Goal: Communication & Community: Answer question/provide support

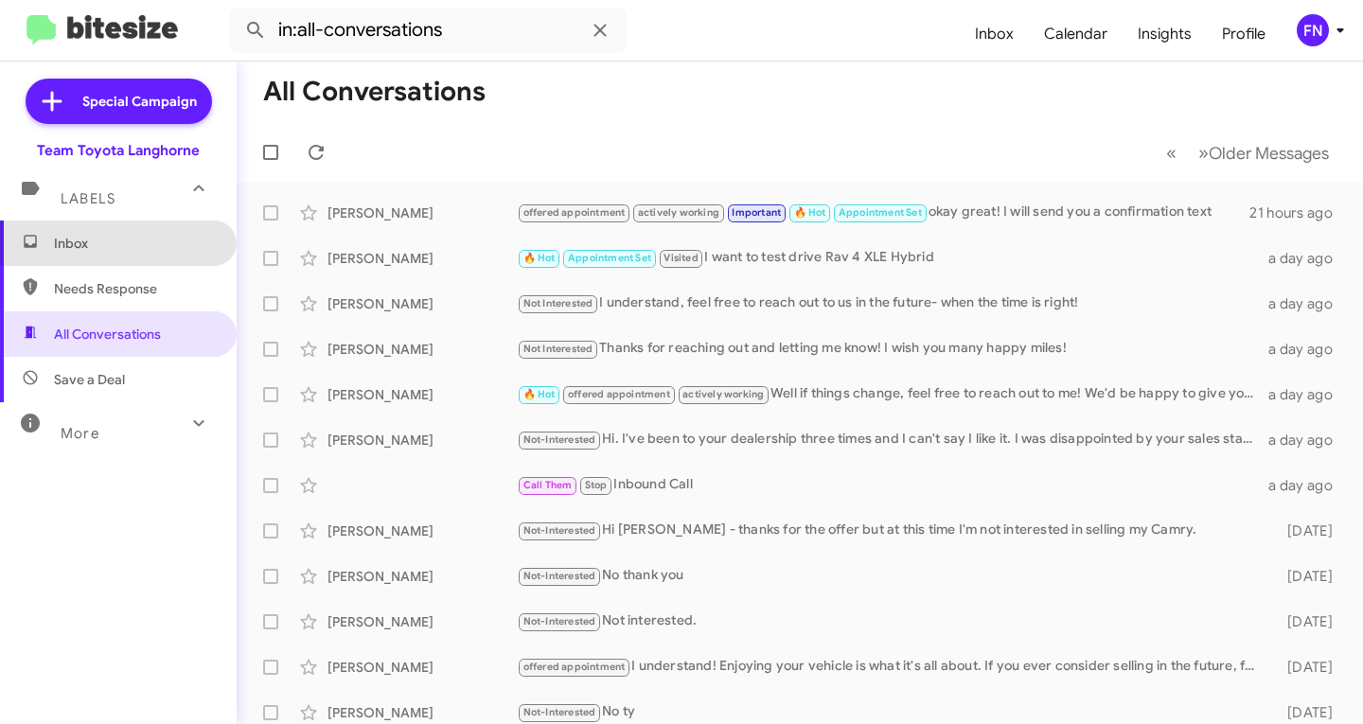
click at [142, 254] on span "Inbox" at bounding box center [118, 243] width 237 height 45
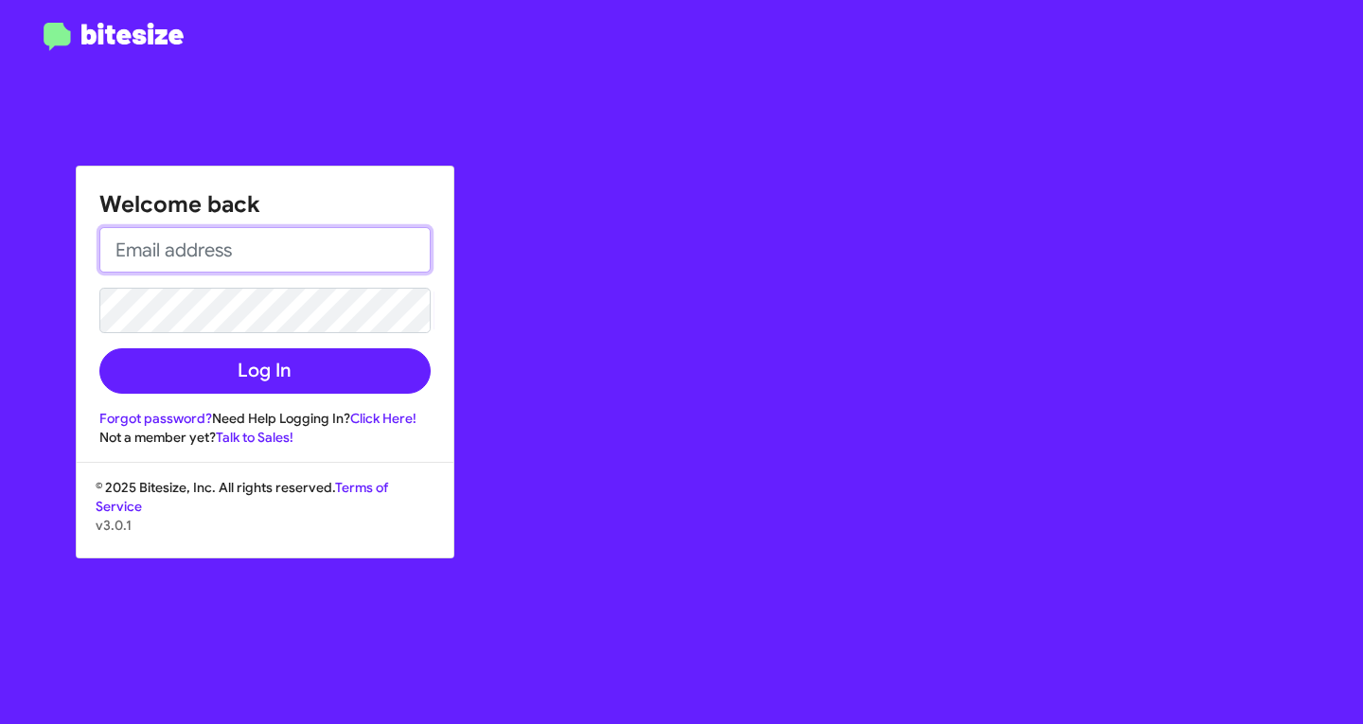
click at [238, 261] on input "email" at bounding box center [264, 249] width 331 height 45
type input "[EMAIL_ADDRESS][DOMAIN_NAME]"
click at [99, 348] on button "Log In" at bounding box center [264, 370] width 331 height 45
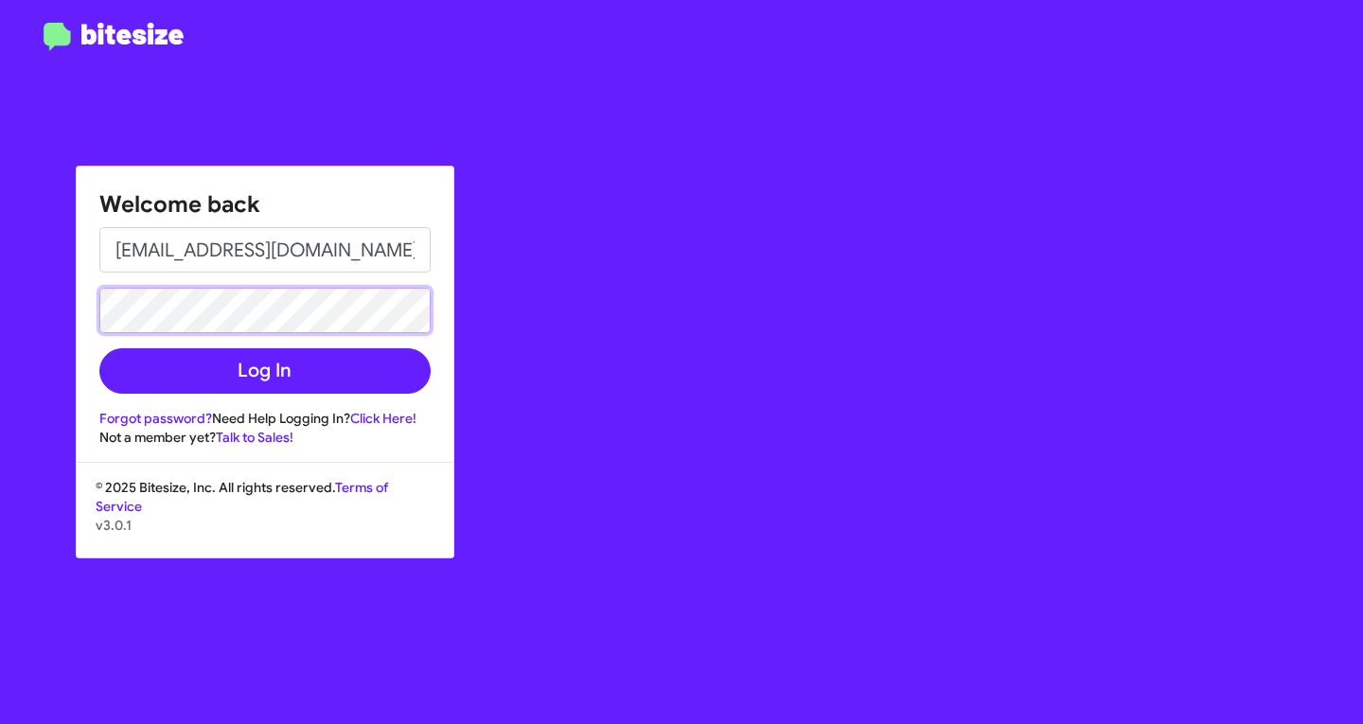
click at [99, 348] on button "Log In" at bounding box center [264, 370] width 331 height 45
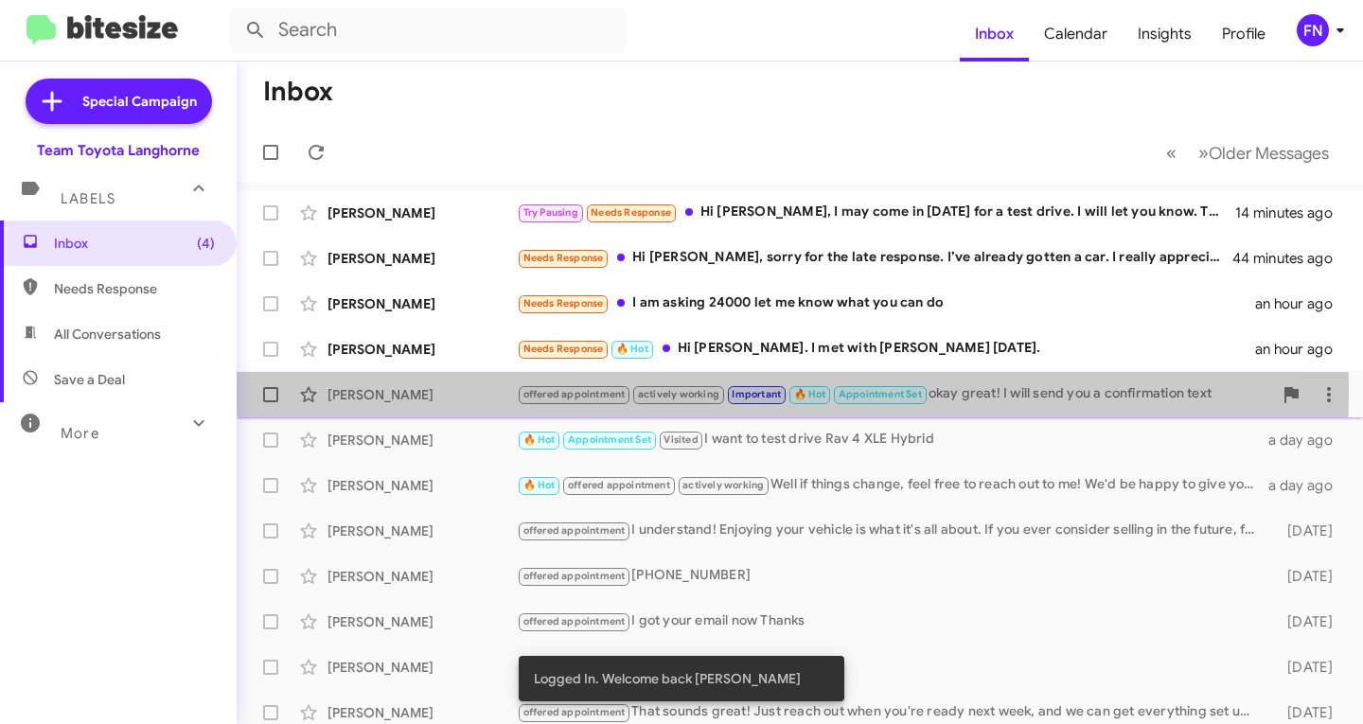
click at [484, 390] on div "[PERSON_NAME]" at bounding box center [421, 394] width 189 height 19
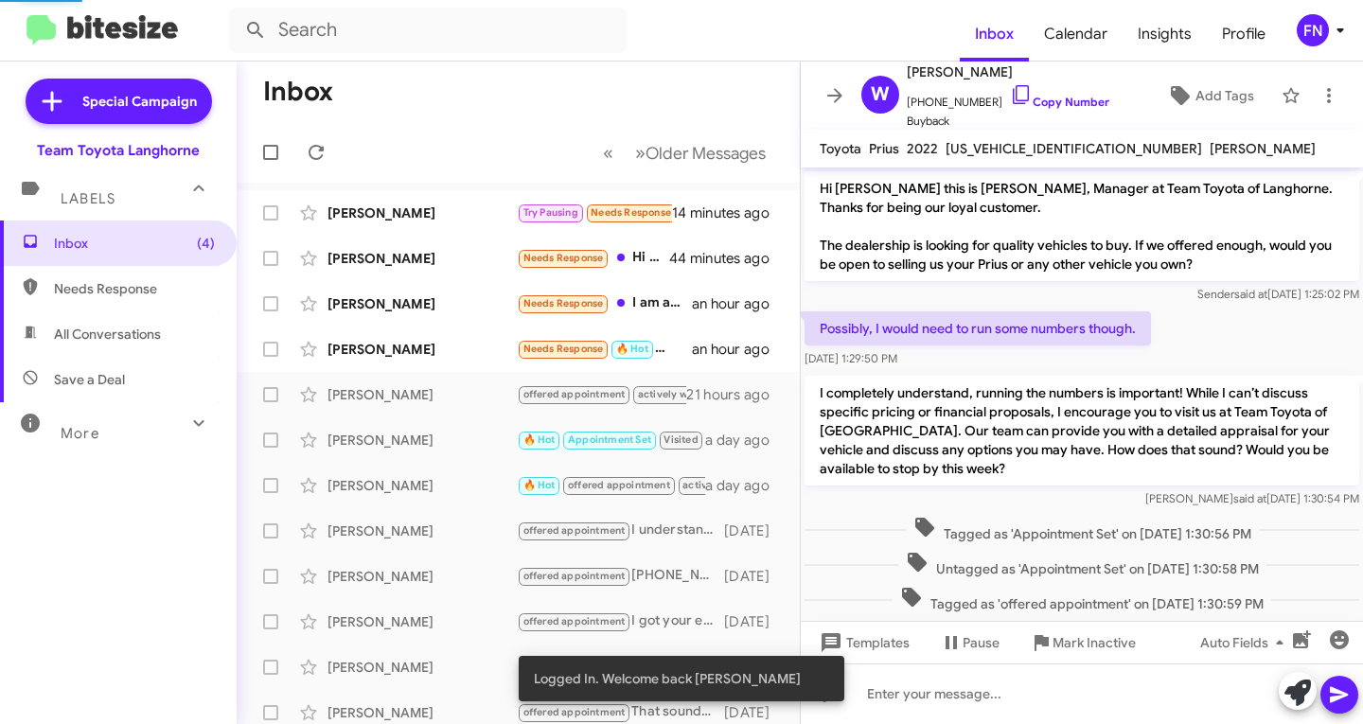
scroll to position [739, 0]
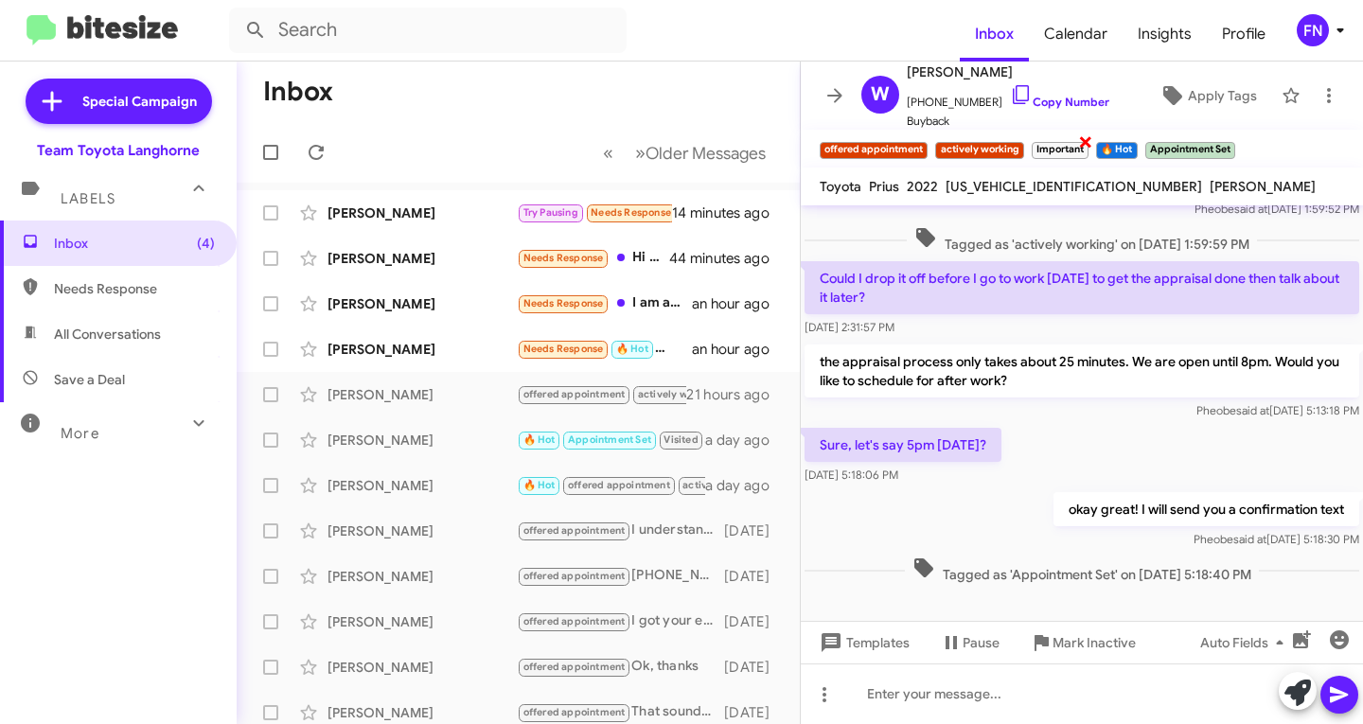
click at [1084, 142] on span "×" at bounding box center [1085, 141] width 15 height 23
click at [1073, 145] on span "×" at bounding box center [1069, 141] width 15 height 23
click at [1016, 143] on span "×" at bounding box center [1021, 141] width 15 height 23
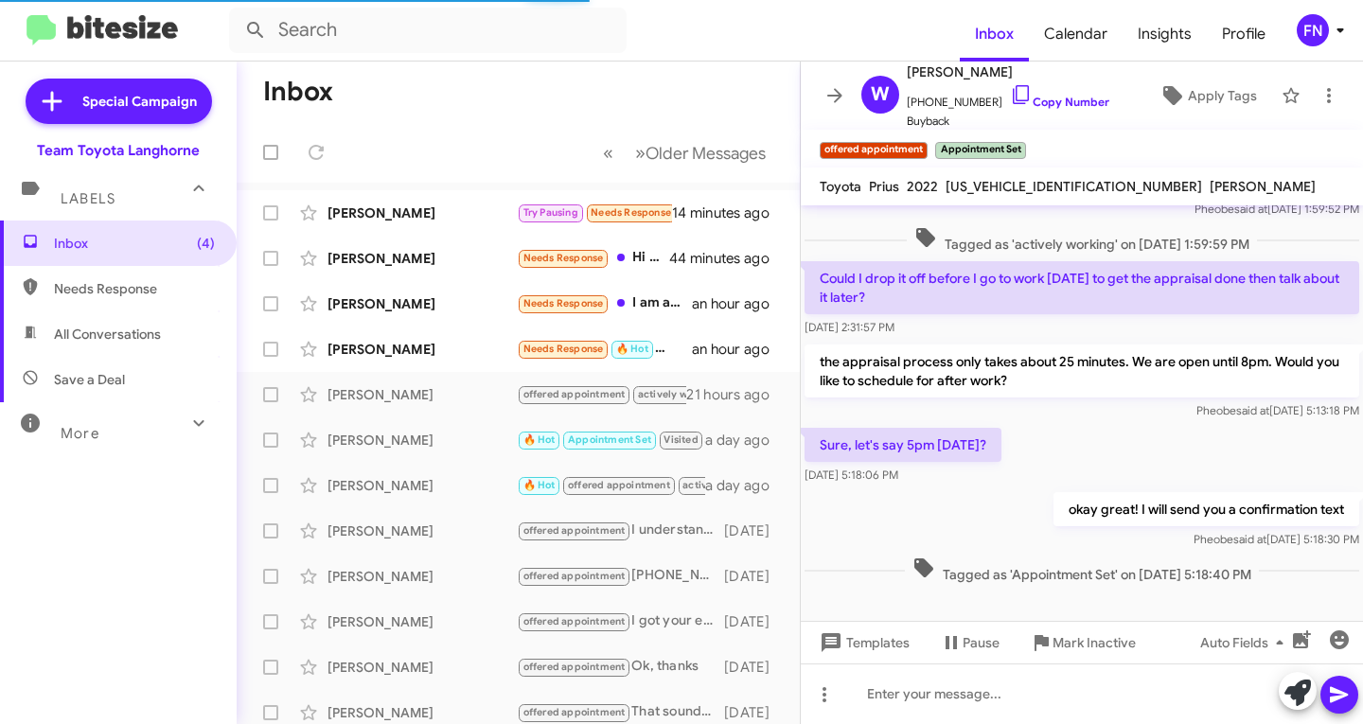
click at [1017, 143] on span "×" at bounding box center [1021, 141] width 11 height 23
click at [1039, 98] on link "Copy Number" at bounding box center [1059, 102] width 99 height 14
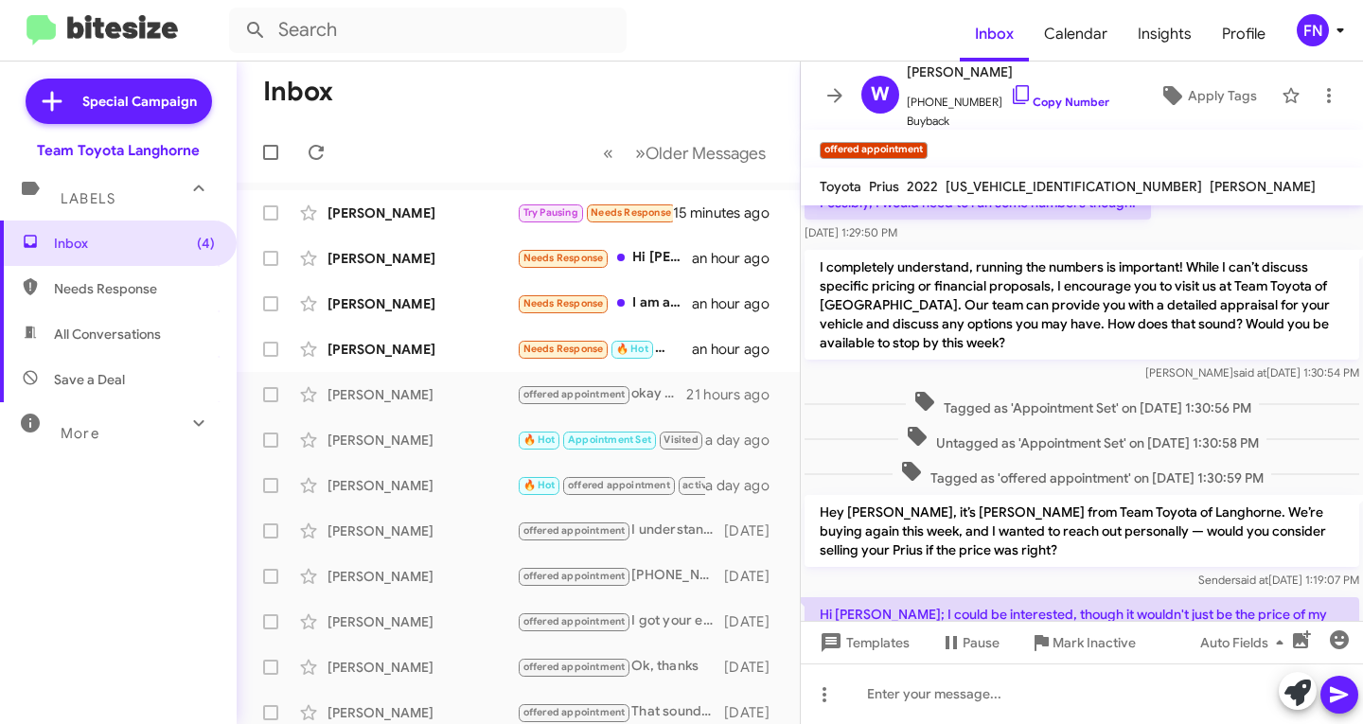
scroll to position [0, 0]
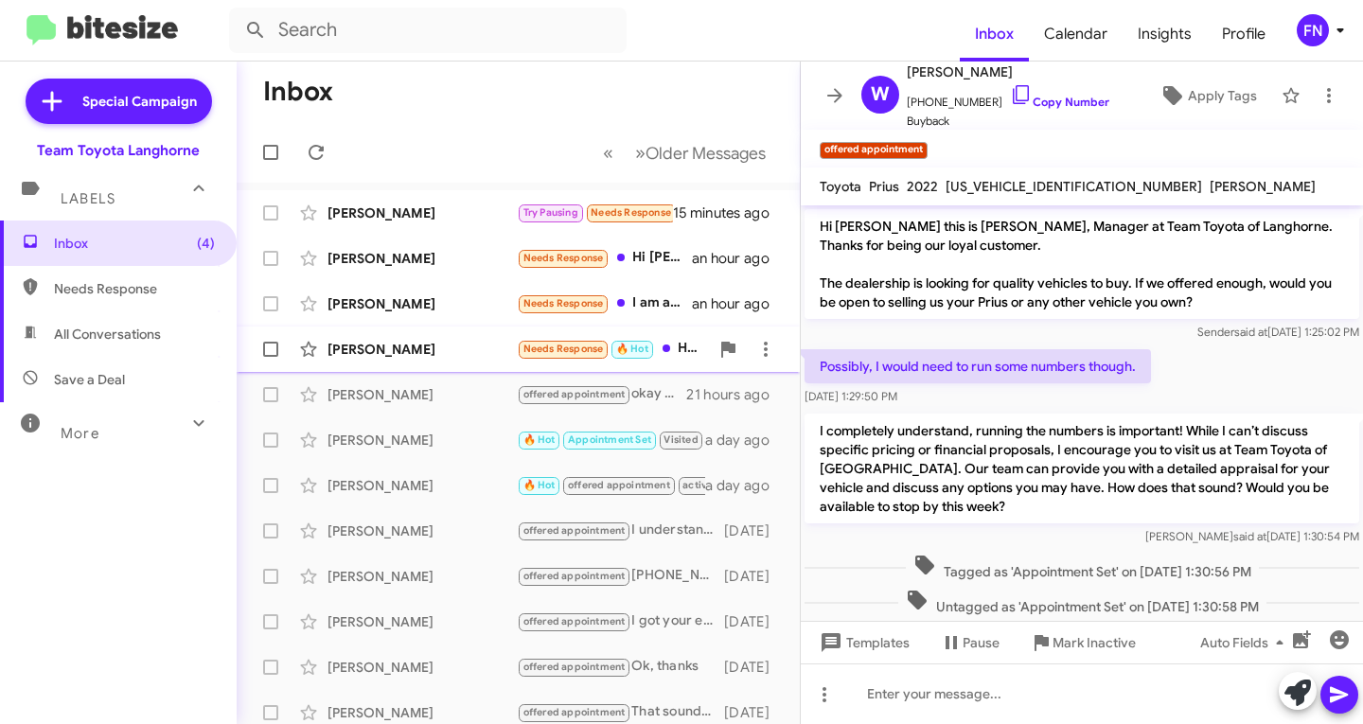
click at [435, 337] on div "[PERSON_NAME] Needs Response 🔥 Hot Hi [PERSON_NAME]. I met with [PERSON_NAME] […" at bounding box center [518, 349] width 533 height 38
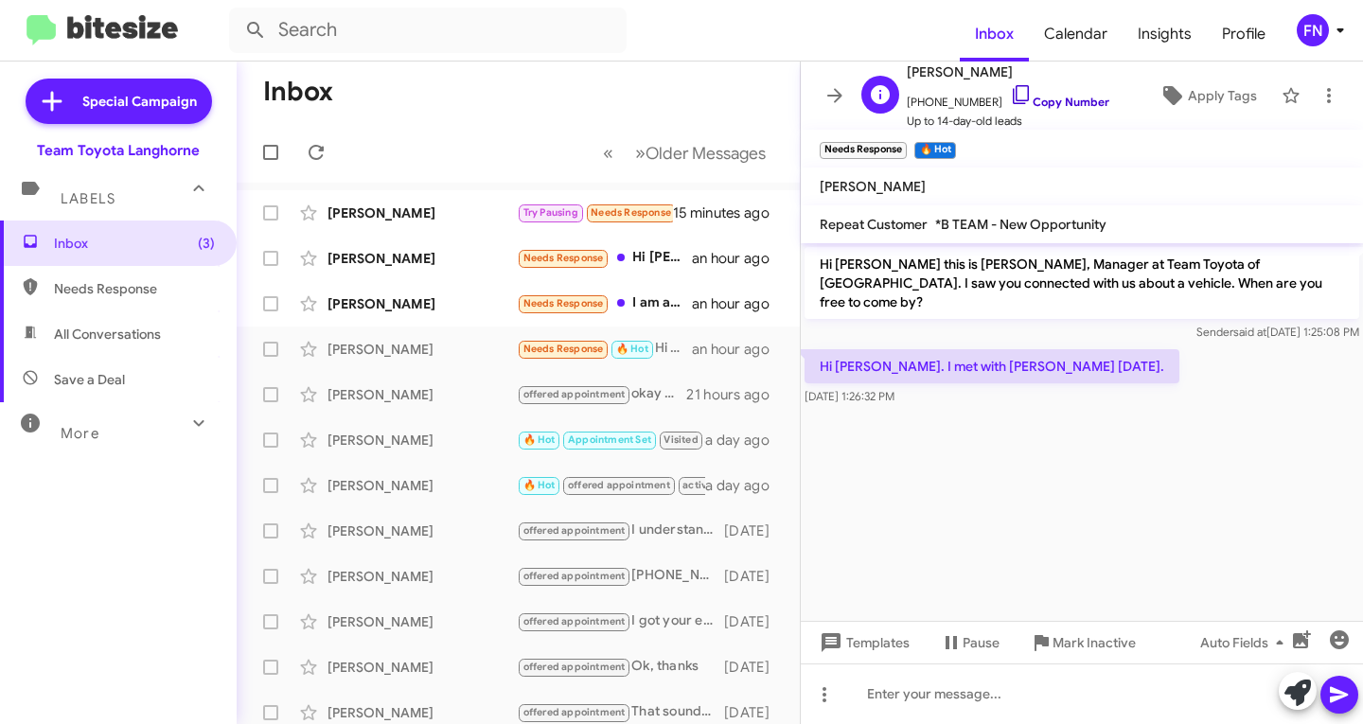
click at [1010, 101] on icon at bounding box center [1021, 94] width 23 height 23
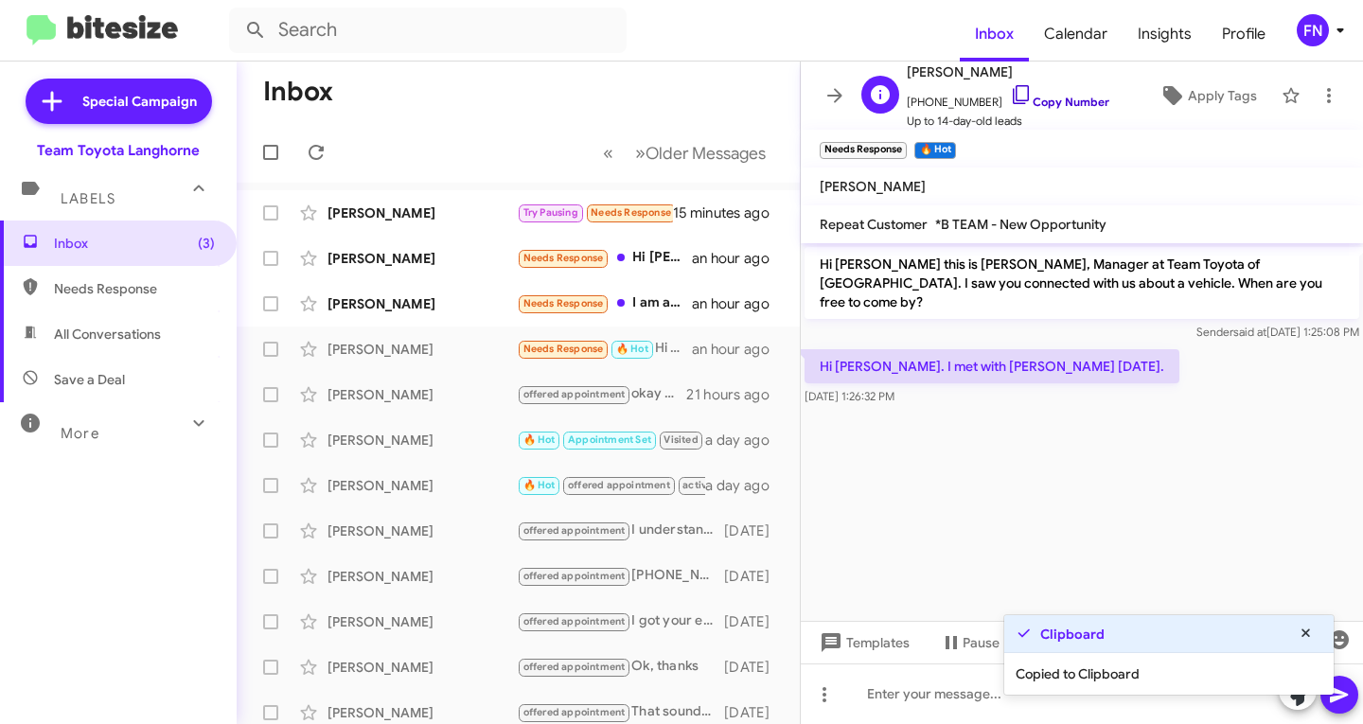
click at [1010, 101] on icon at bounding box center [1021, 94] width 23 height 23
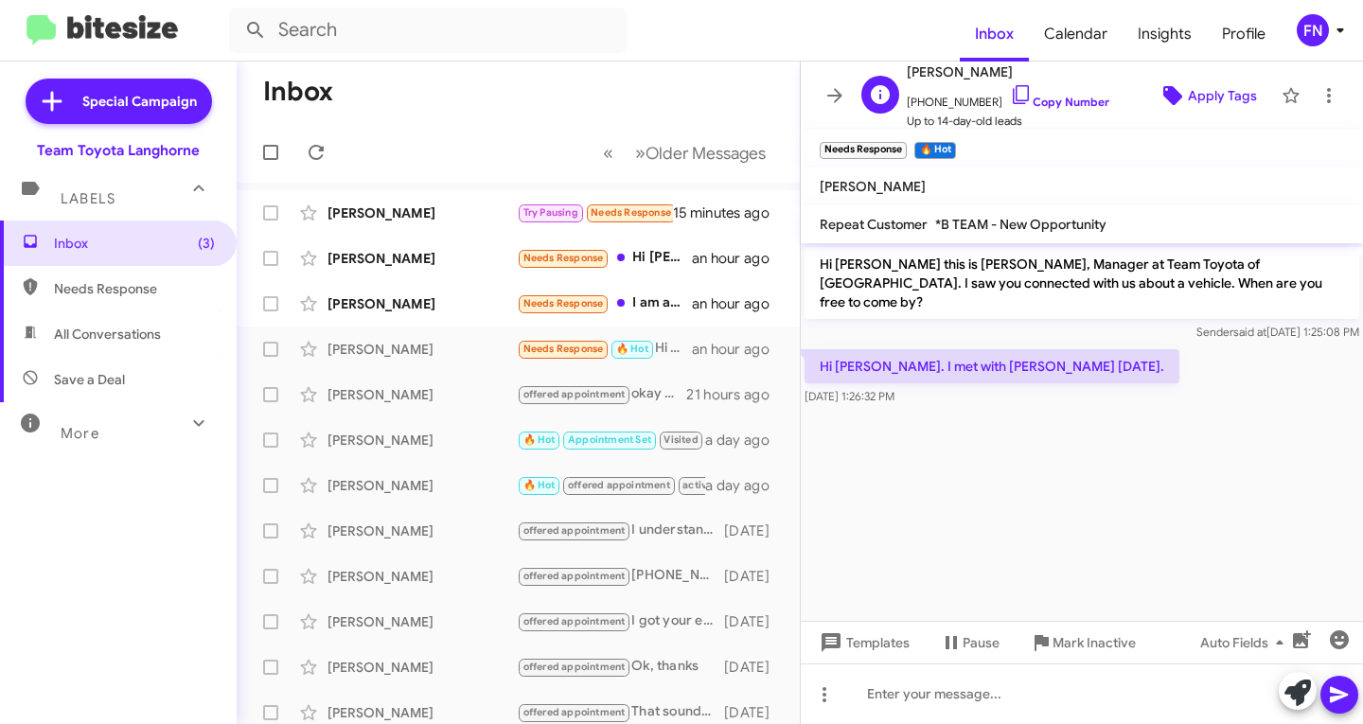
click at [1226, 81] on span "Apply Tags" at bounding box center [1222, 96] width 69 height 34
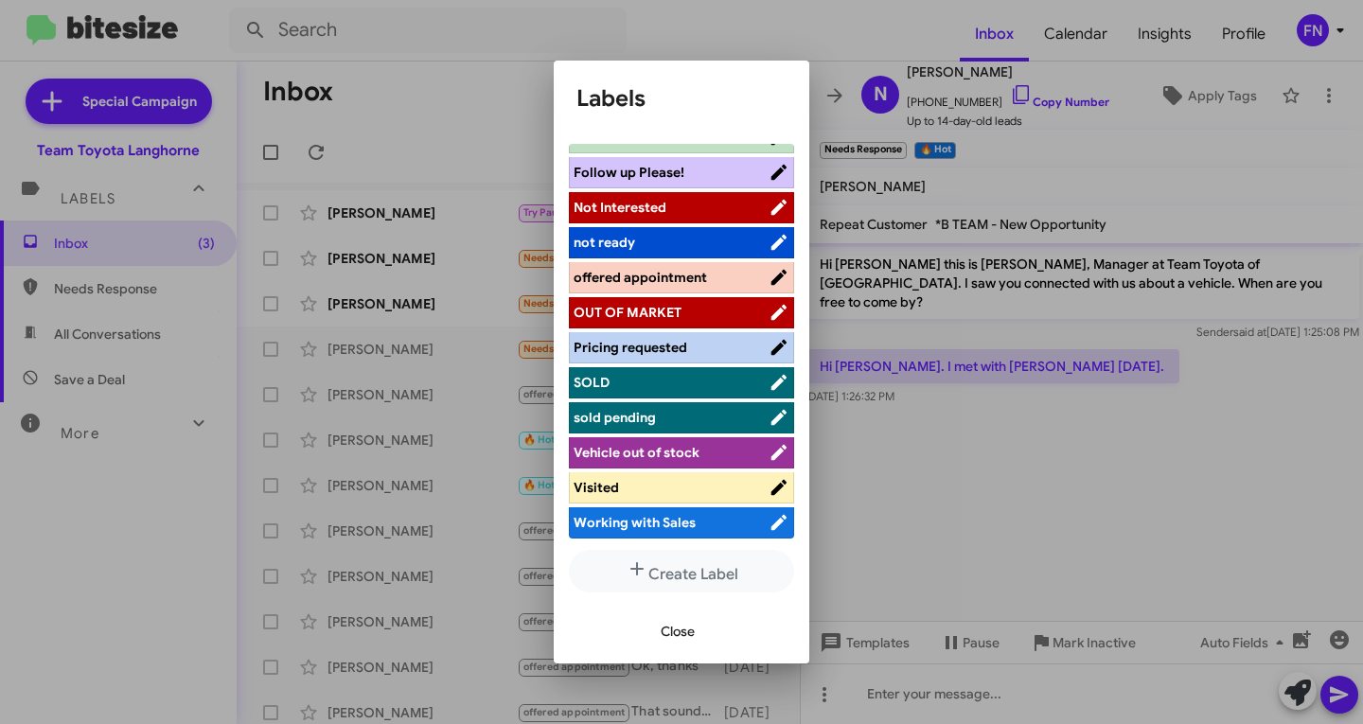
click at [646, 521] on span "Working with Sales" at bounding box center [635, 522] width 122 height 17
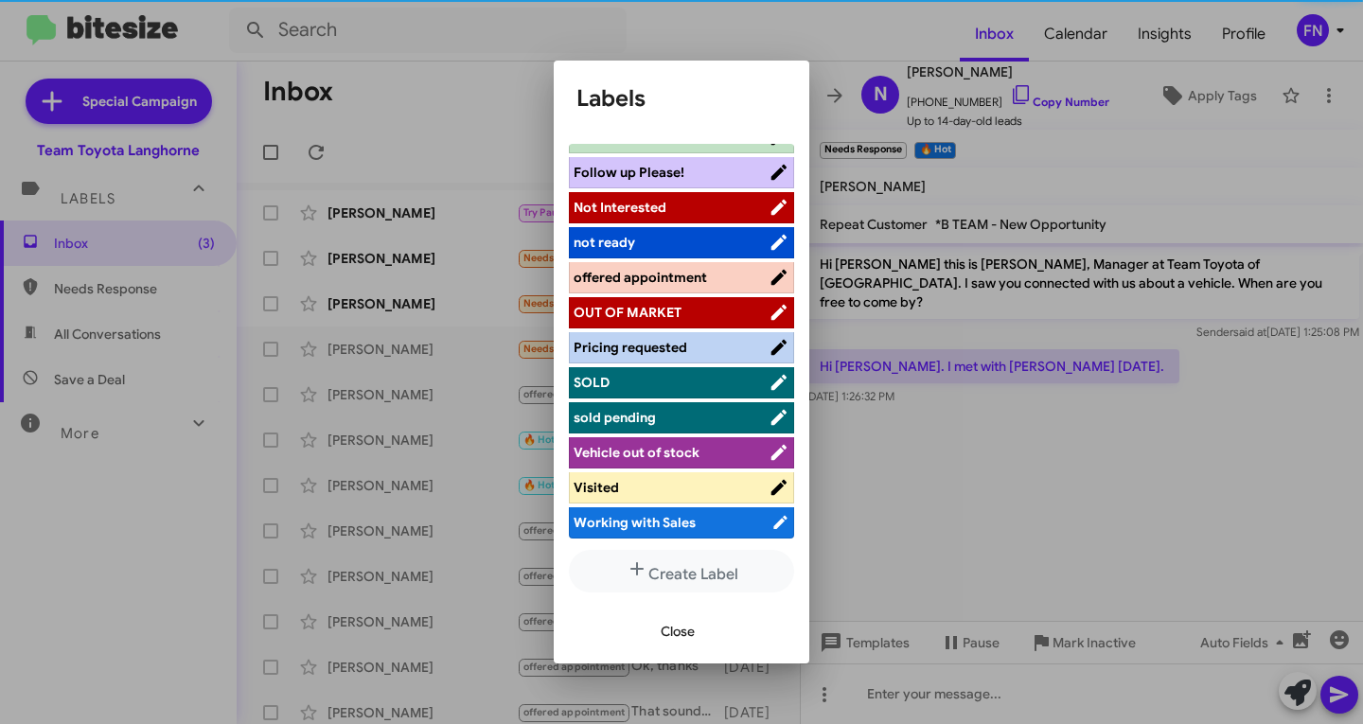
scroll to position [303, 0]
click at [682, 623] on span "Close" at bounding box center [678, 631] width 34 height 34
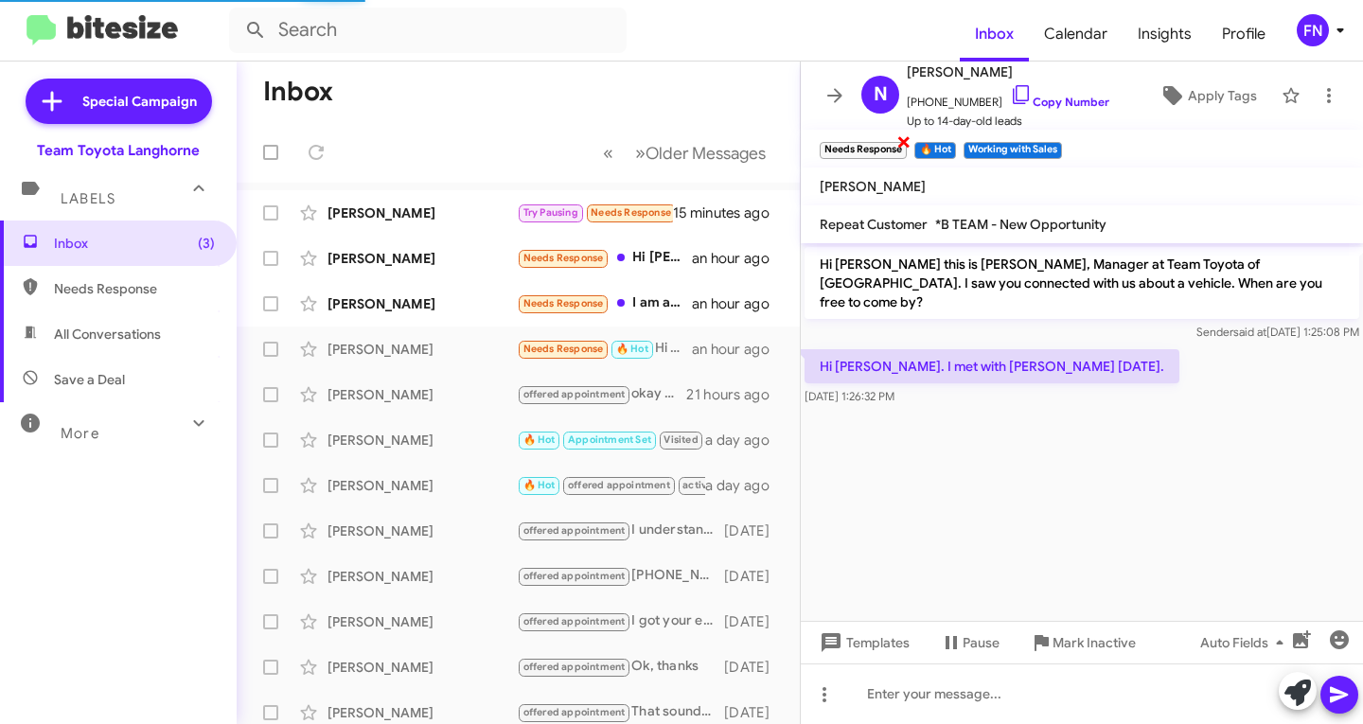
click at [905, 136] on span "×" at bounding box center [903, 141] width 15 height 23
click at [857, 135] on span "×" at bounding box center [857, 141] width 15 height 23
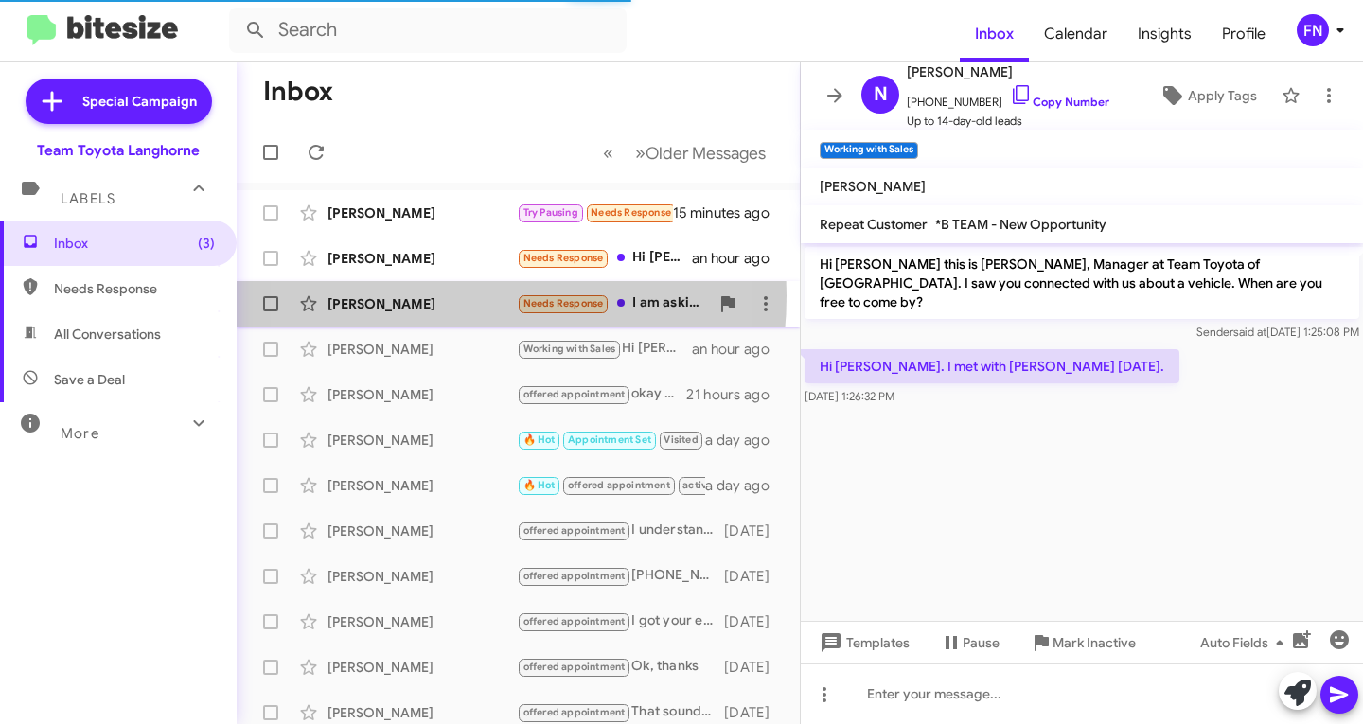
click at [408, 295] on div "[PERSON_NAME]" at bounding box center [421, 303] width 189 height 19
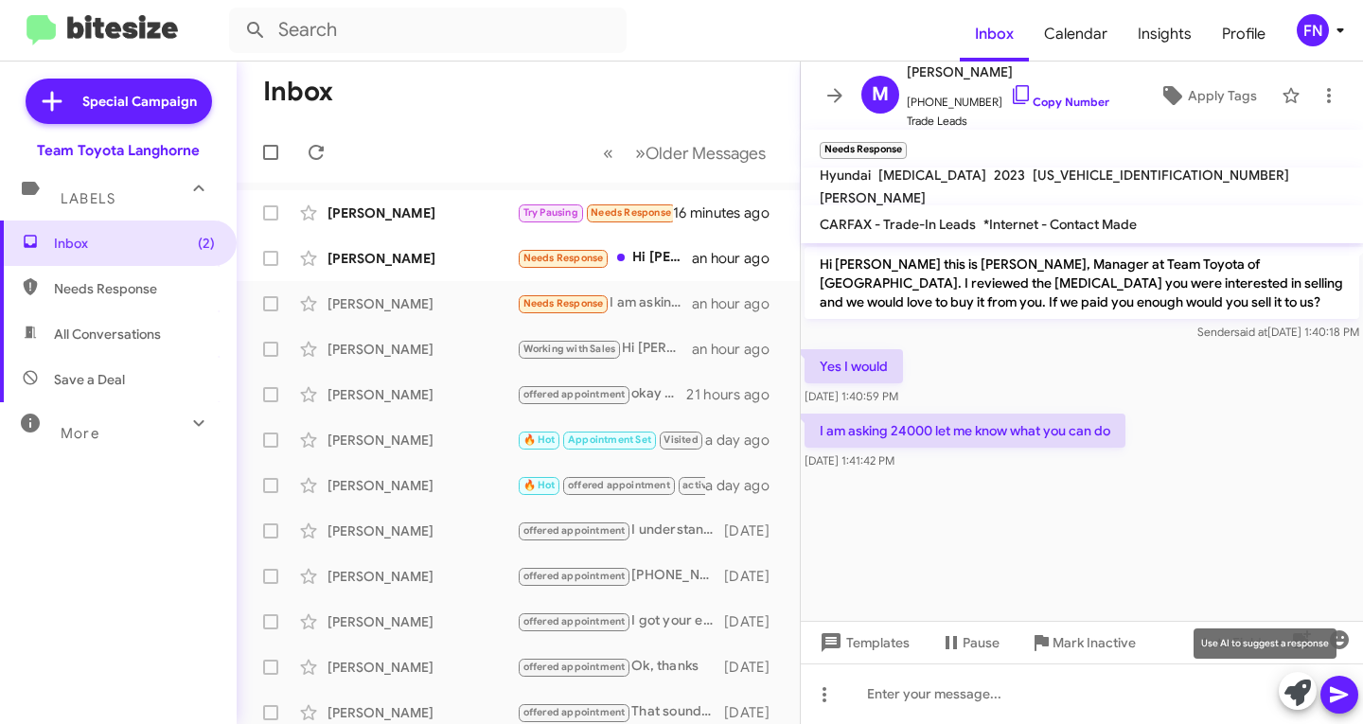
click at [1303, 694] on icon at bounding box center [1297, 693] width 27 height 27
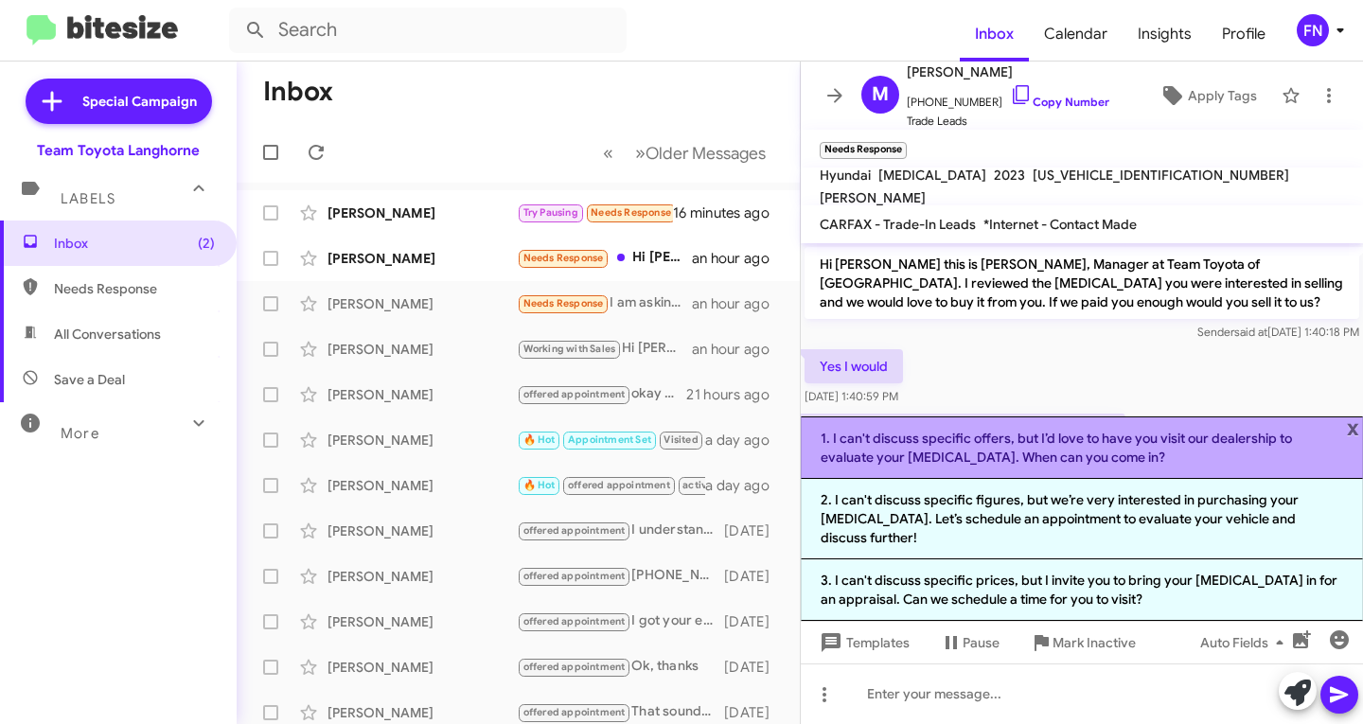
click at [988, 473] on li "1. I can't discuss specific offers, but I’d love to have you visit our dealersh…" at bounding box center [1082, 447] width 562 height 62
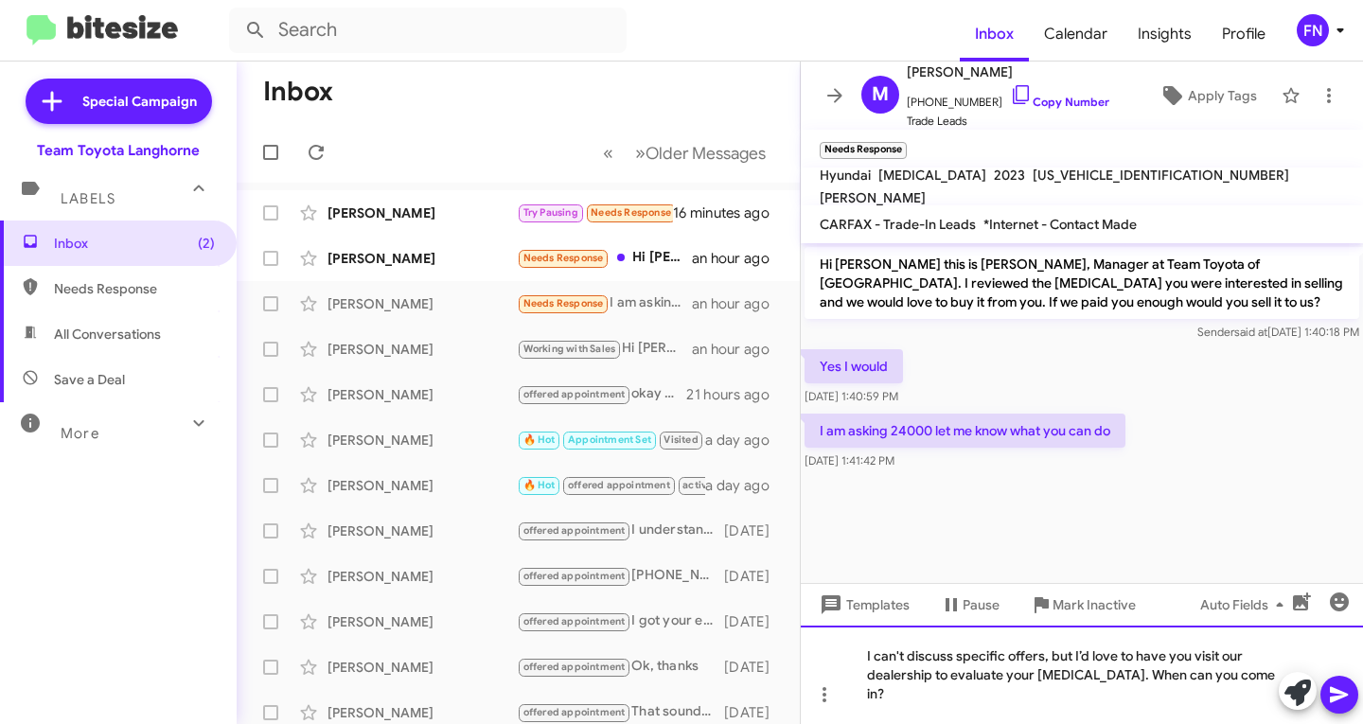
drag, startPoint x: 1075, startPoint y: 673, endPoint x: 981, endPoint y: 675, distance: 94.7
drag, startPoint x: 1054, startPoint y: 678, endPoint x: 1065, endPoint y: 676, distance: 10.6
click at [1056, 678] on div "I can't discuss specific offers, but I’d love to have you visit our dealership …" at bounding box center [1082, 675] width 562 height 98
drag, startPoint x: 1079, startPoint y: 672, endPoint x: 810, endPoint y: 681, distance: 268.9
click at [810, 681] on div "I can't discuss specific offers, but I’d love to have you visit our dealership …" at bounding box center [1082, 675] width 562 height 98
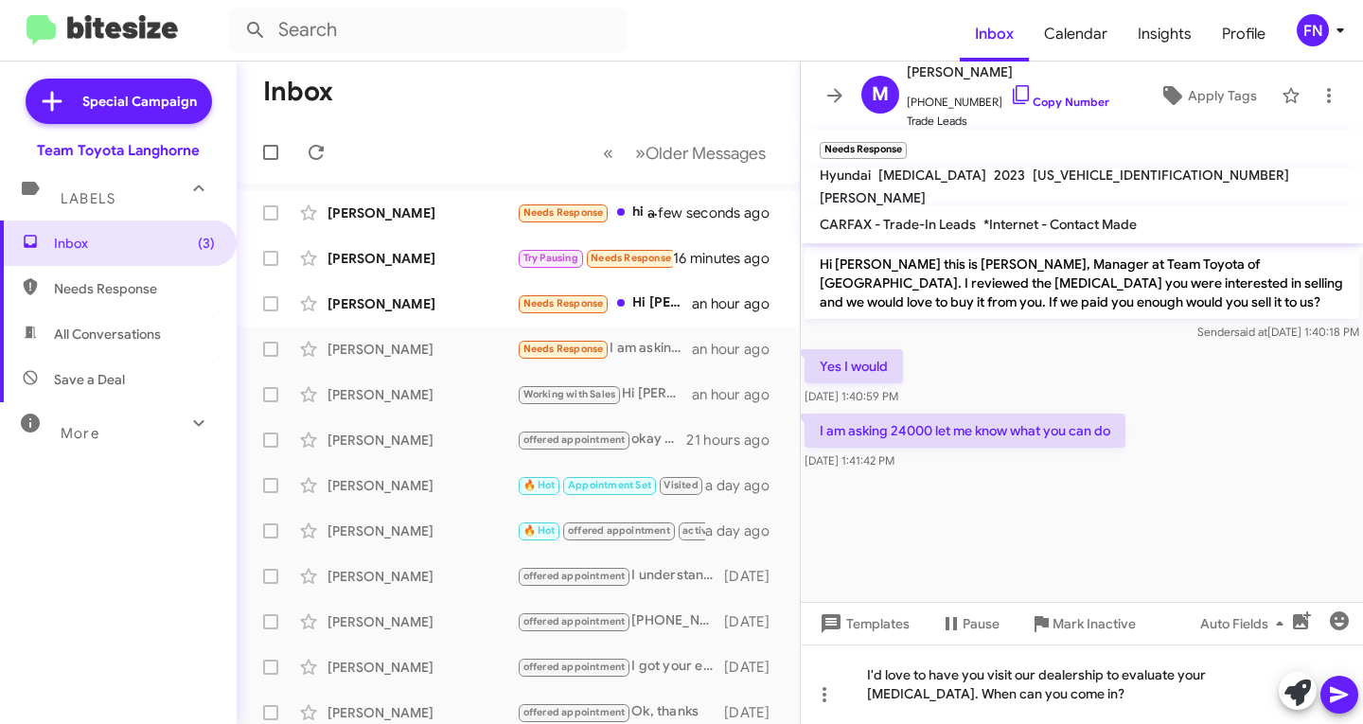
click at [1334, 691] on icon at bounding box center [1339, 695] width 18 height 16
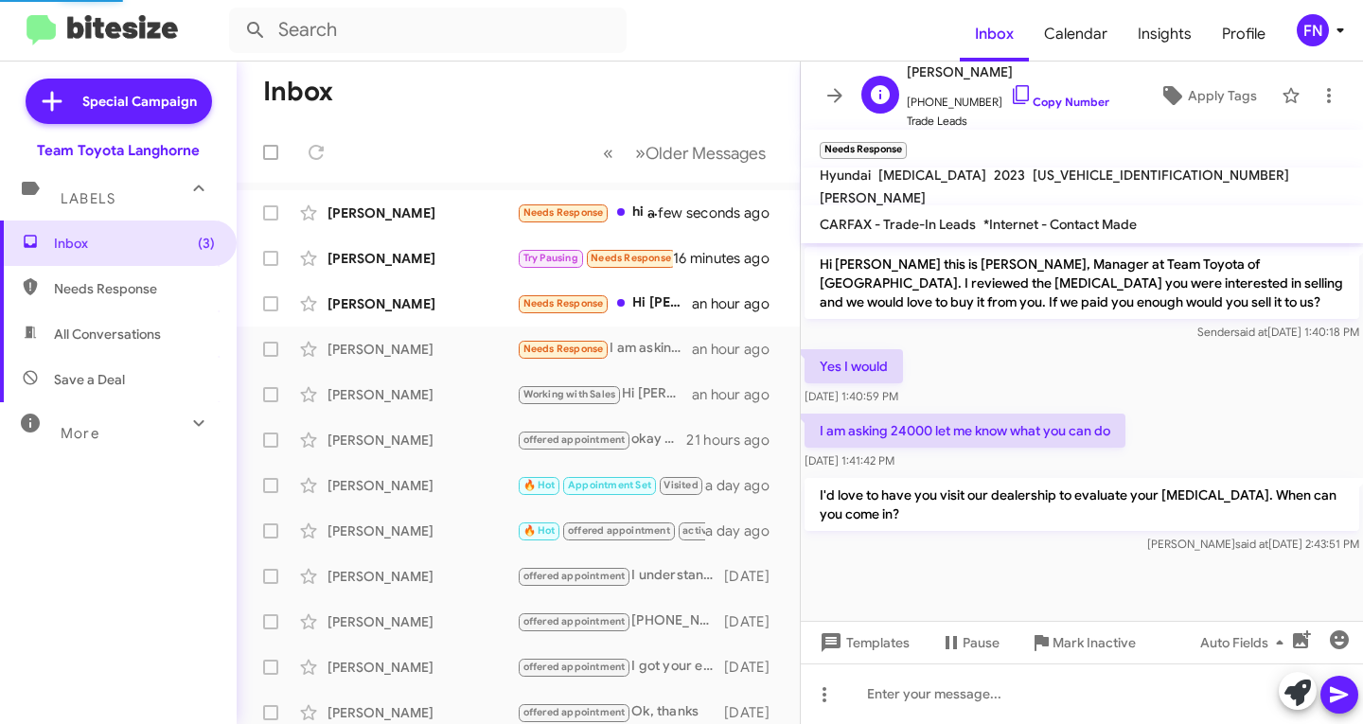
click at [1037, 86] on span "[PHONE_NUMBER] Copy Number" at bounding box center [1008, 97] width 203 height 28
click at [1039, 103] on link "Copy Number" at bounding box center [1059, 102] width 99 height 14
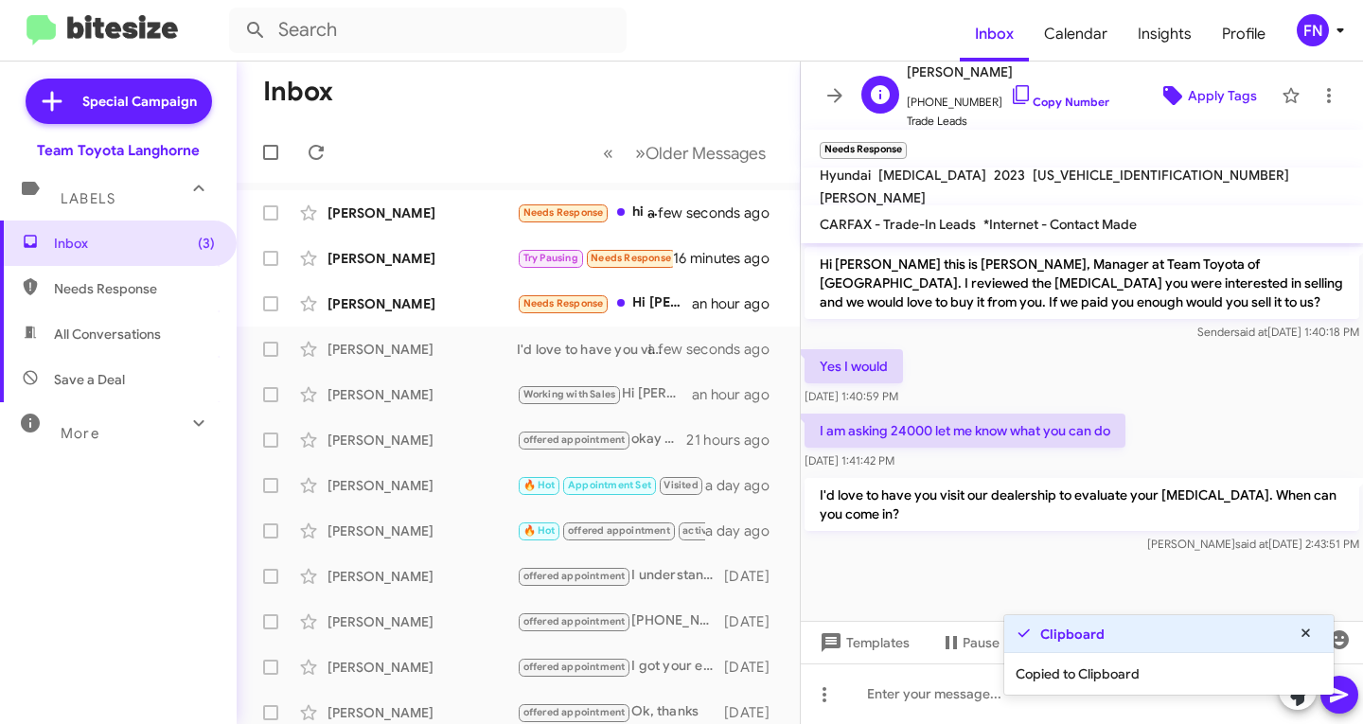
click at [1188, 95] on span "Apply Tags" at bounding box center [1222, 96] width 69 height 34
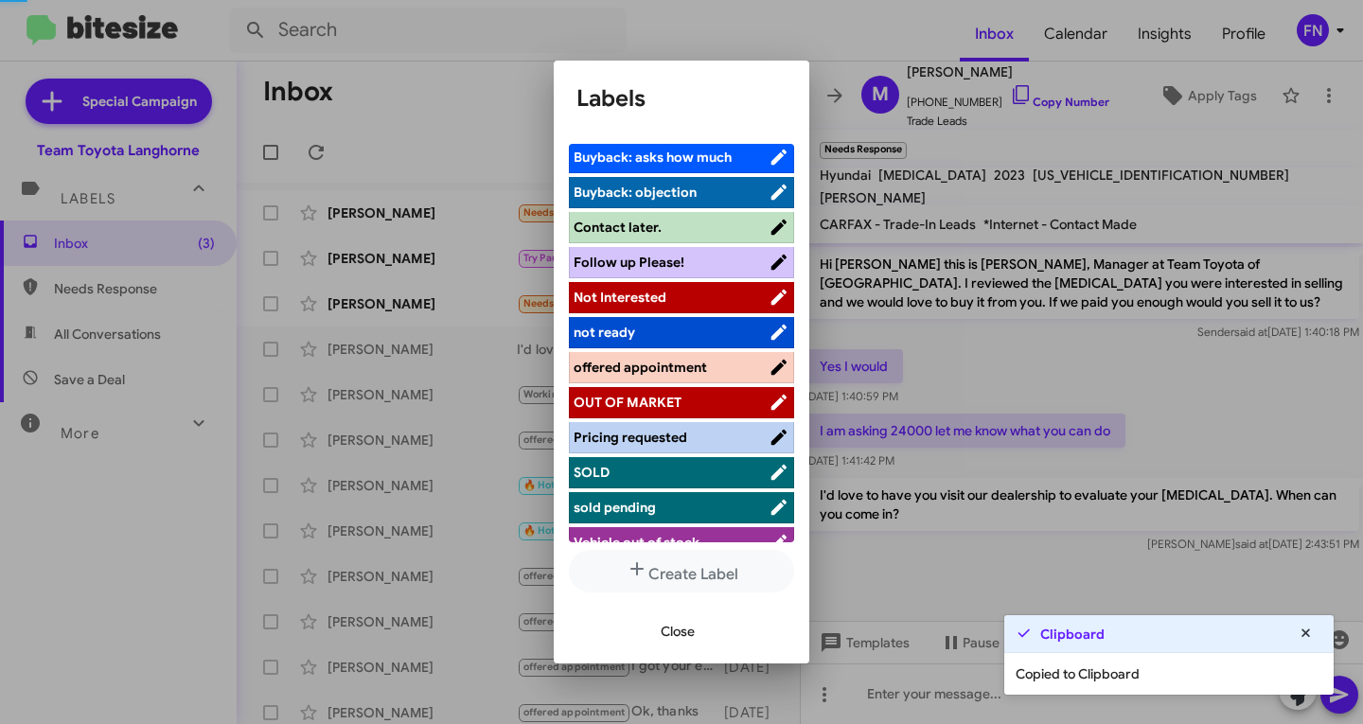
scroll to position [303, 0]
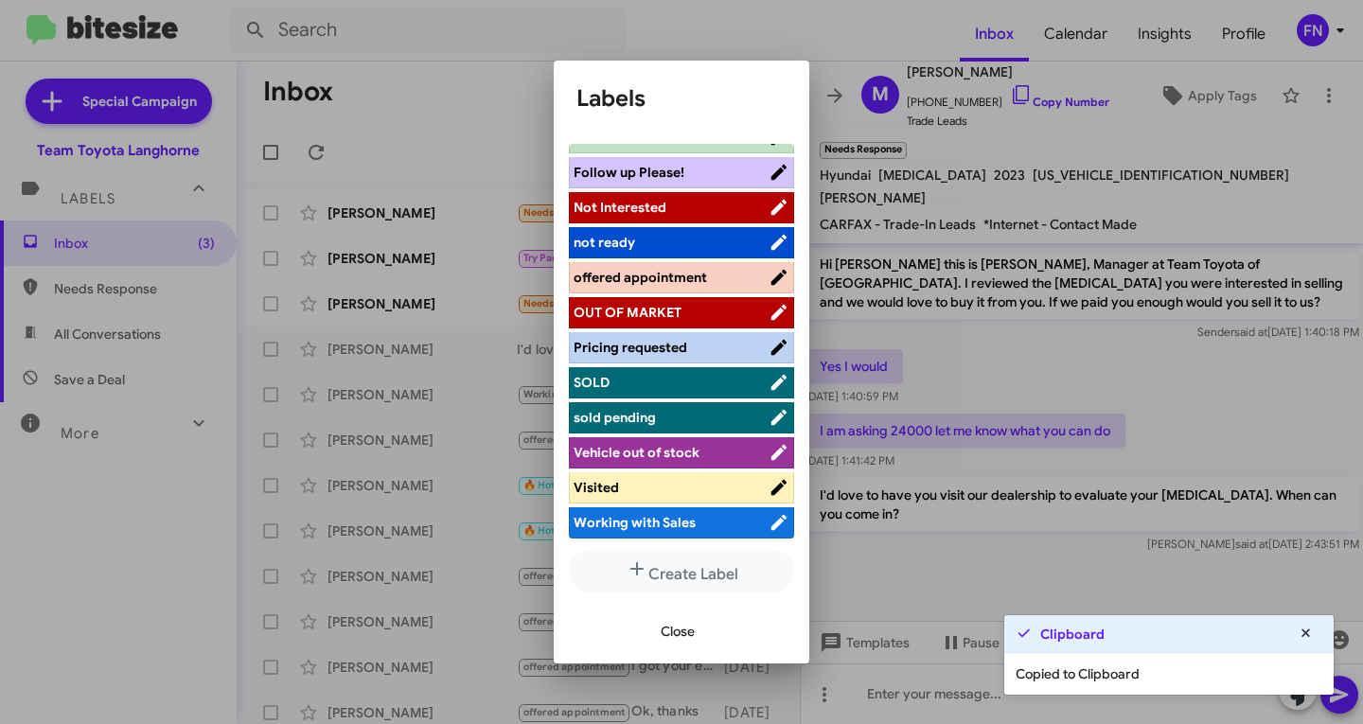
click at [662, 289] on li "offered appointment" at bounding box center [681, 277] width 225 height 31
click at [668, 287] on li "offered appointment" at bounding box center [681, 277] width 225 height 31
click at [648, 282] on span "offered appointment" at bounding box center [640, 277] width 133 height 17
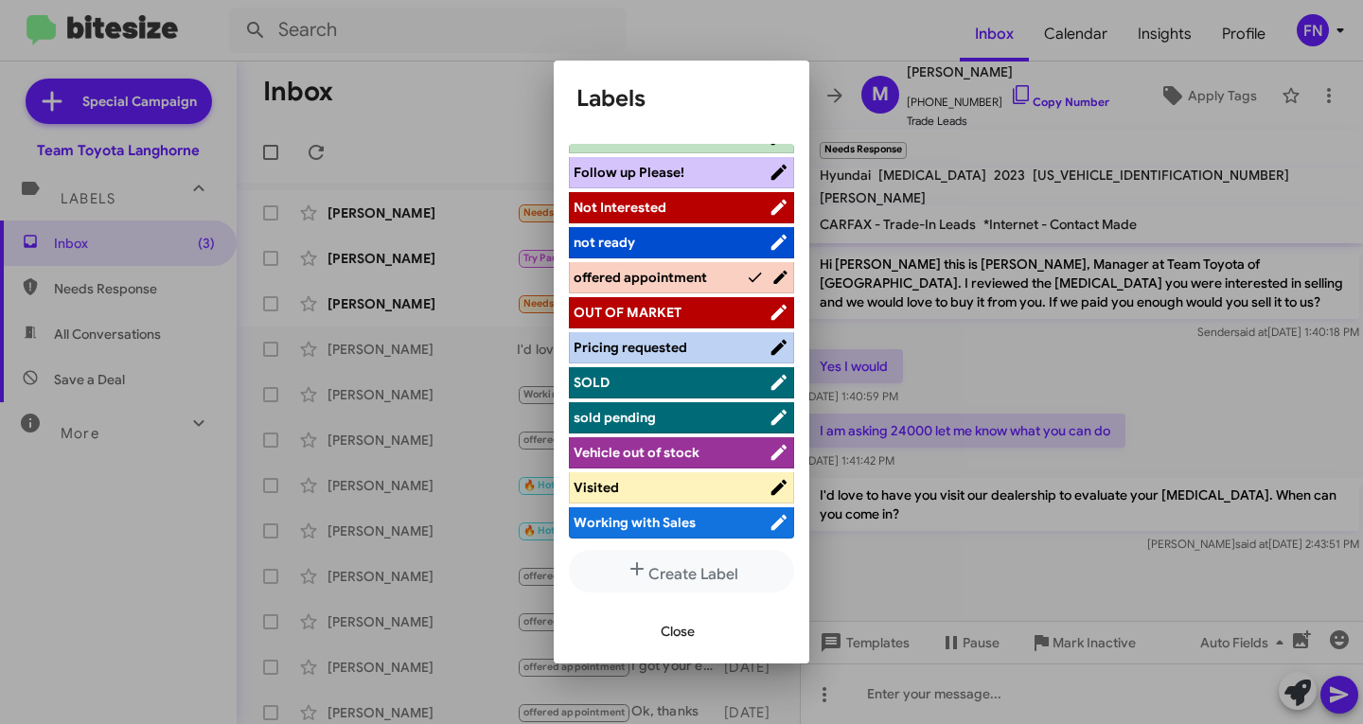
click at [685, 625] on span "Close" at bounding box center [678, 631] width 34 height 34
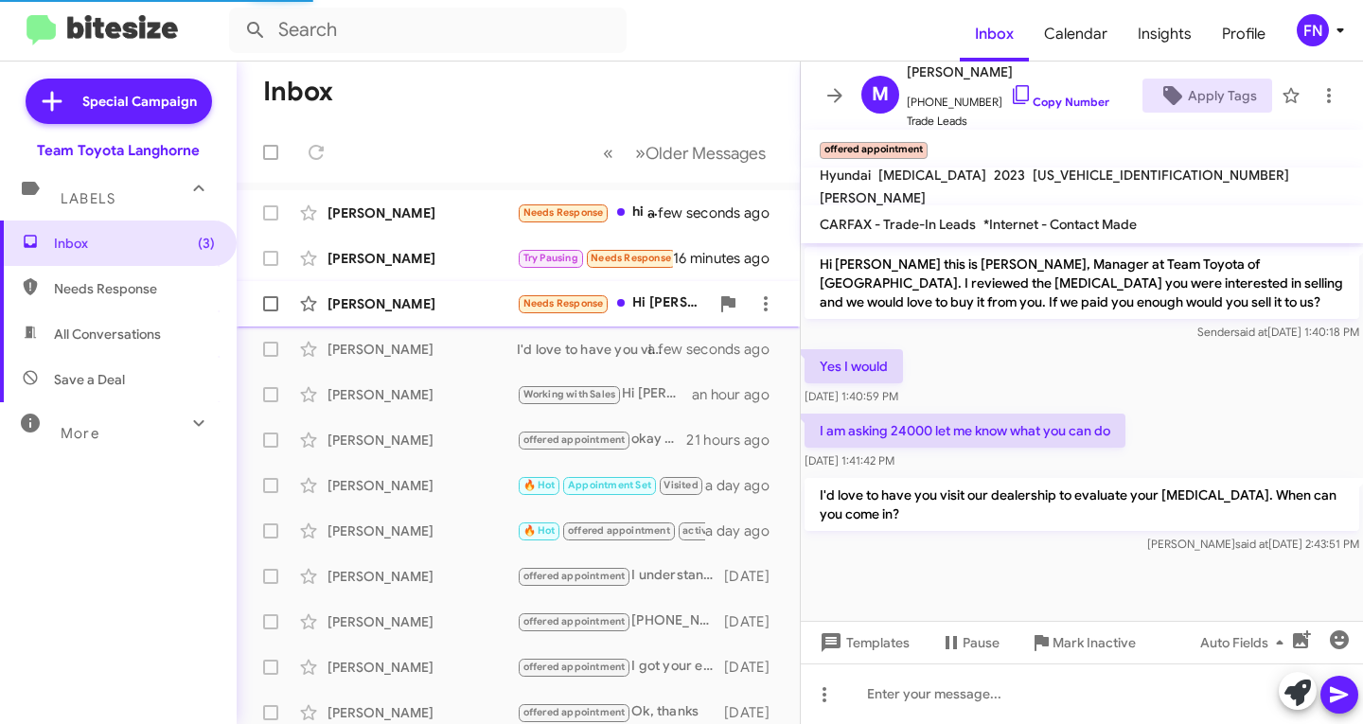
click at [389, 297] on div "[PERSON_NAME]" at bounding box center [421, 303] width 189 height 19
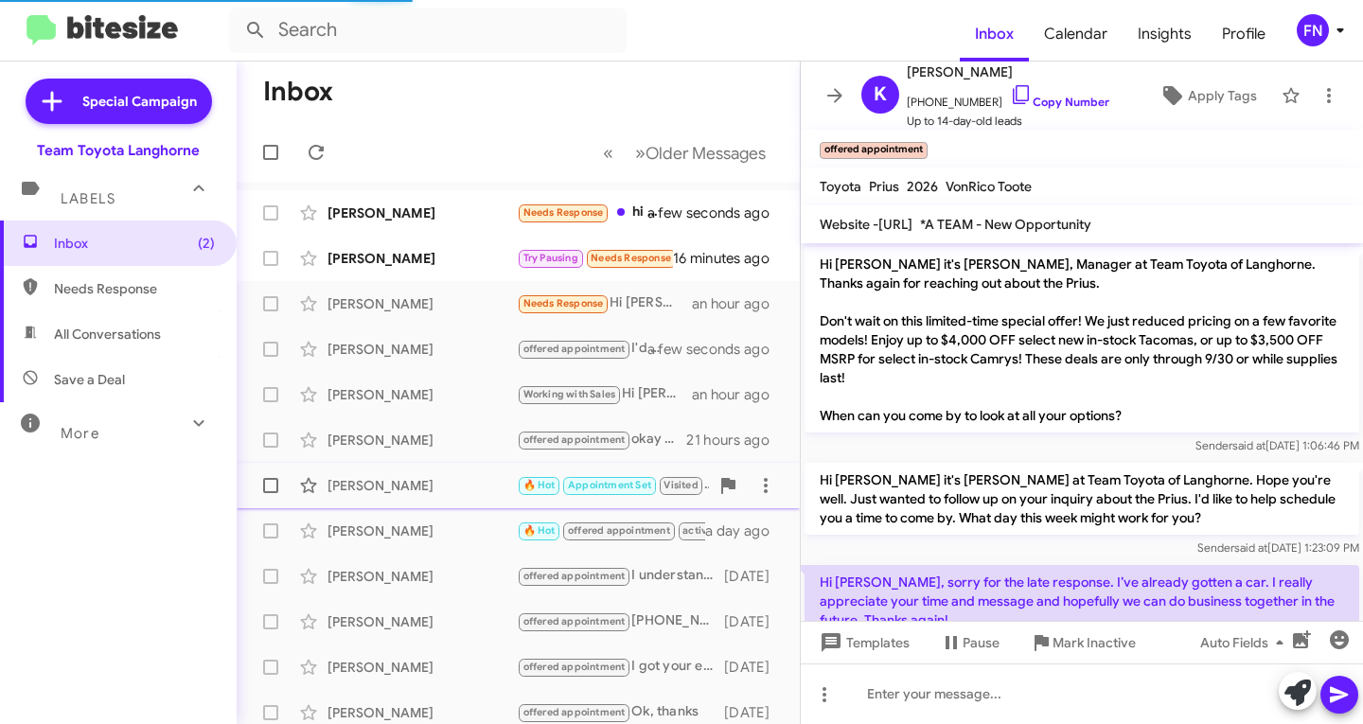
scroll to position [57, 0]
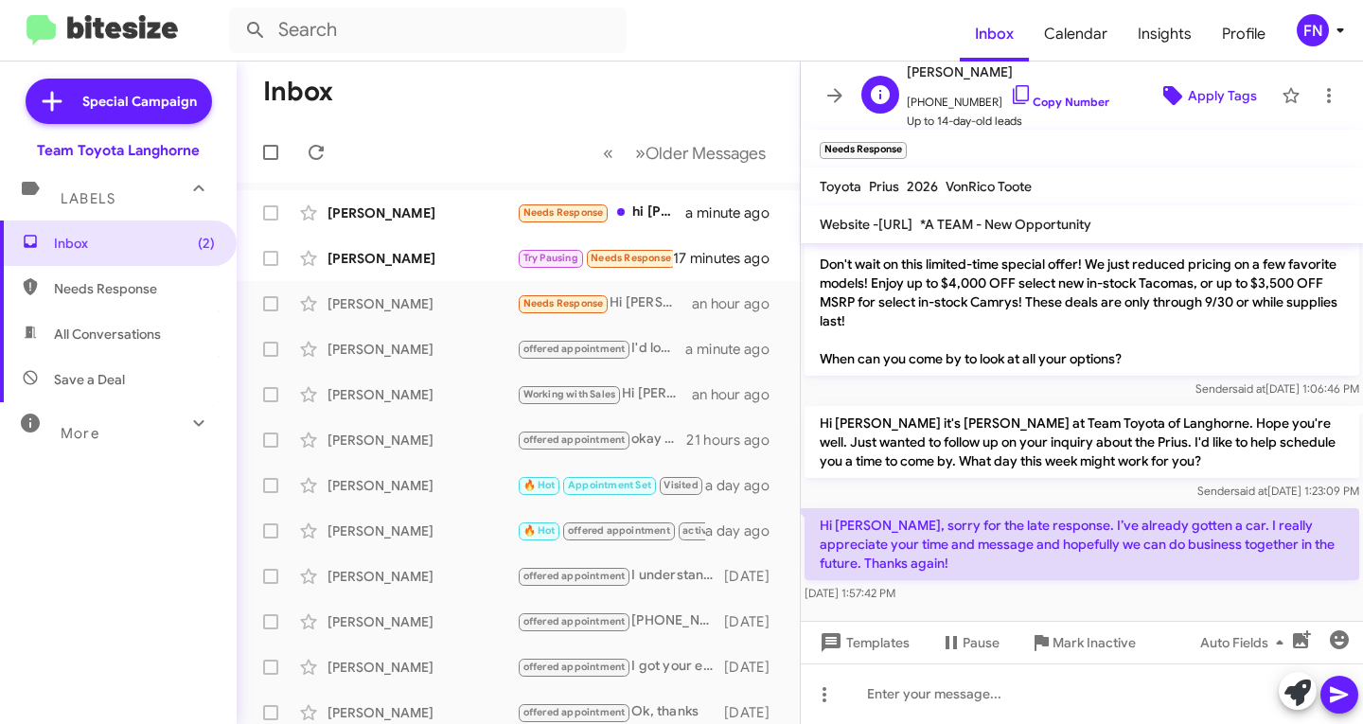
click at [1170, 94] on icon at bounding box center [1172, 95] width 23 height 23
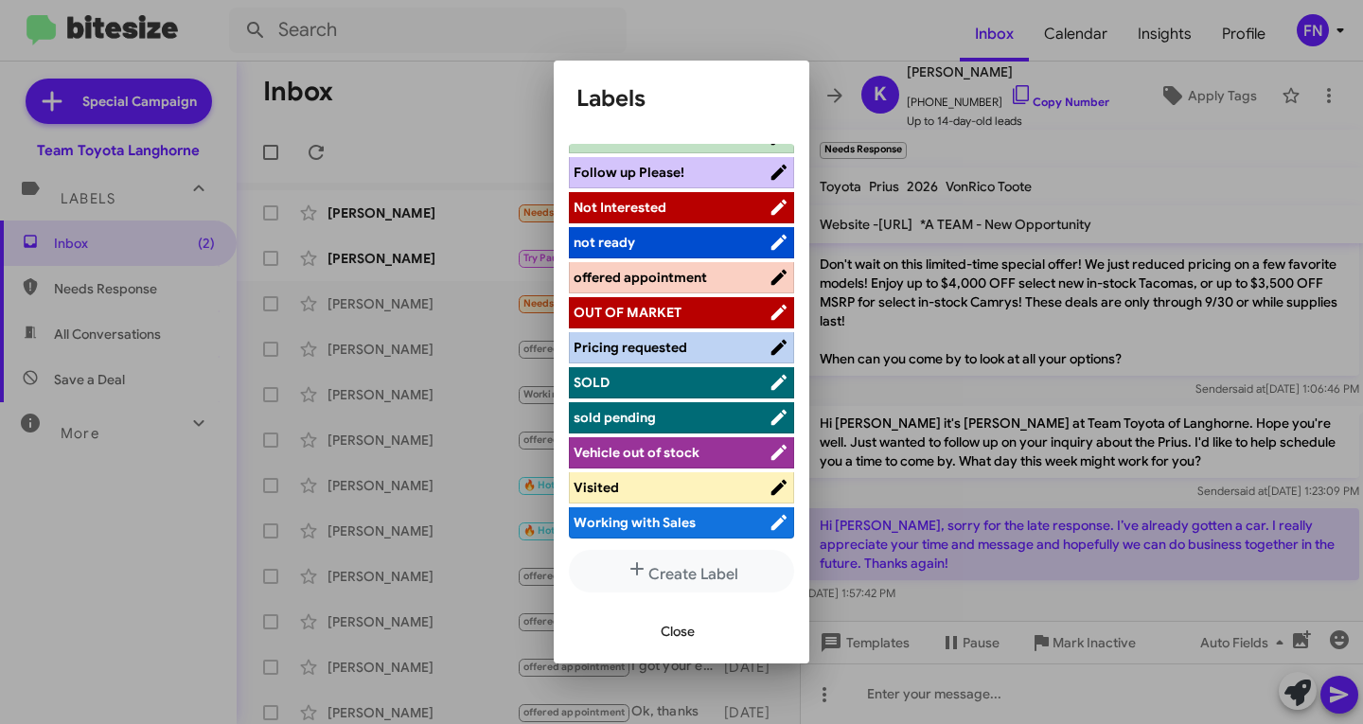
click at [645, 199] on span "Not Interested" at bounding box center [620, 207] width 93 height 17
click at [689, 620] on span "Close" at bounding box center [678, 631] width 34 height 34
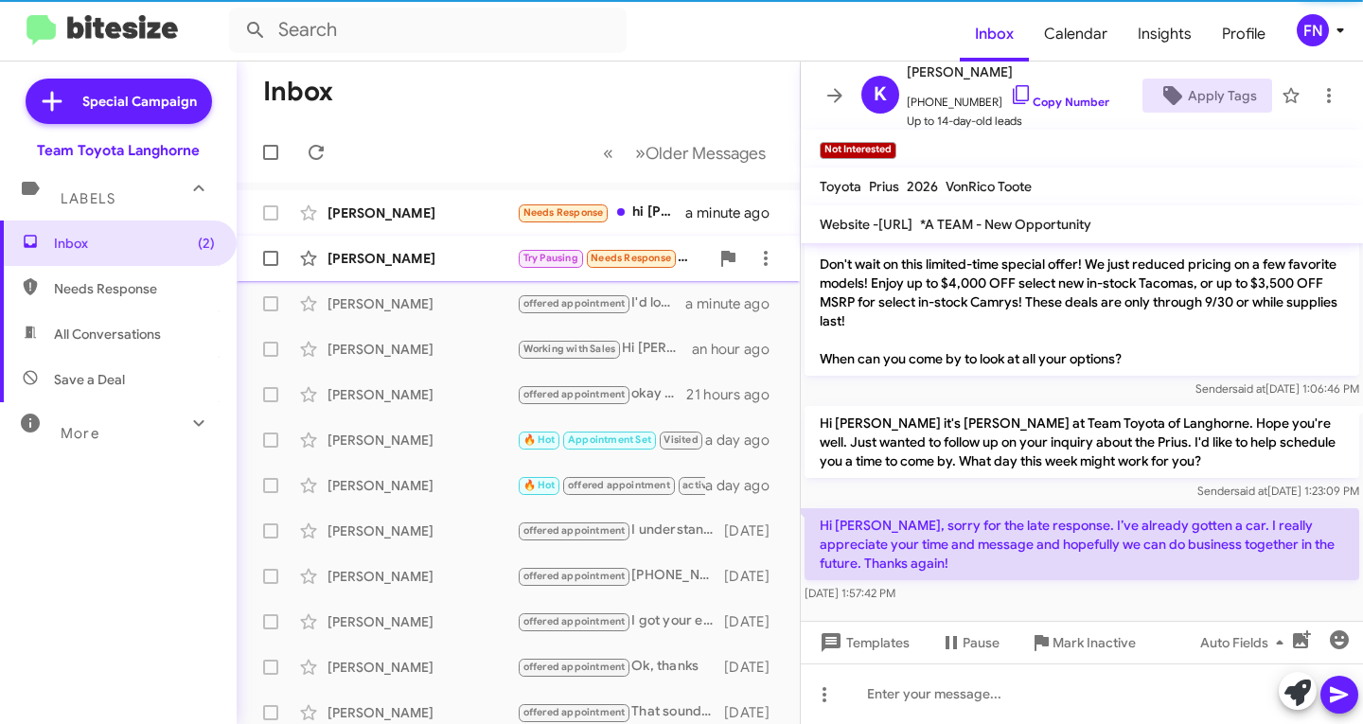
click at [424, 270] on div "[PERSON_NAME] Try Pausing Needs Response Hi [PERSON_NAME], I may come in [DATE]…" at bounding box center [518, 258] width 533 height 38
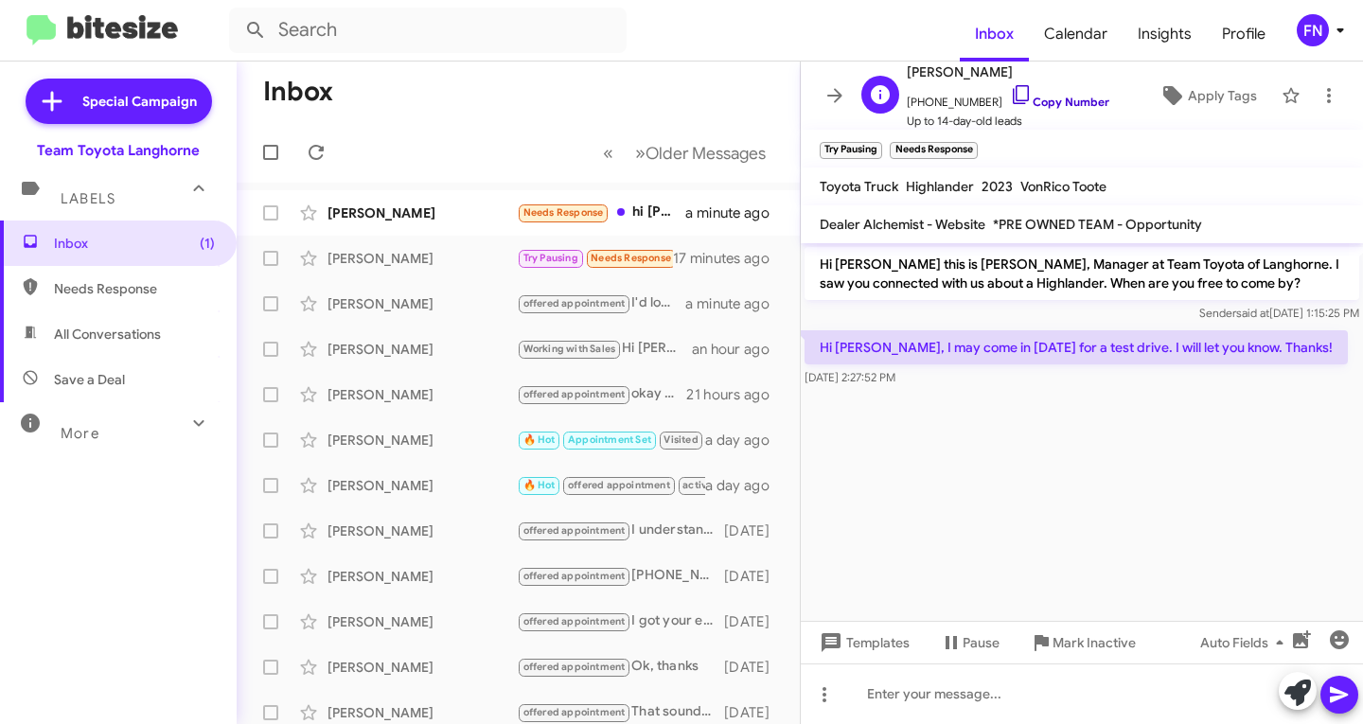
click at [1049, 104] on link "Copy Number" at bounding box center [1059, 102] width 99 height 14
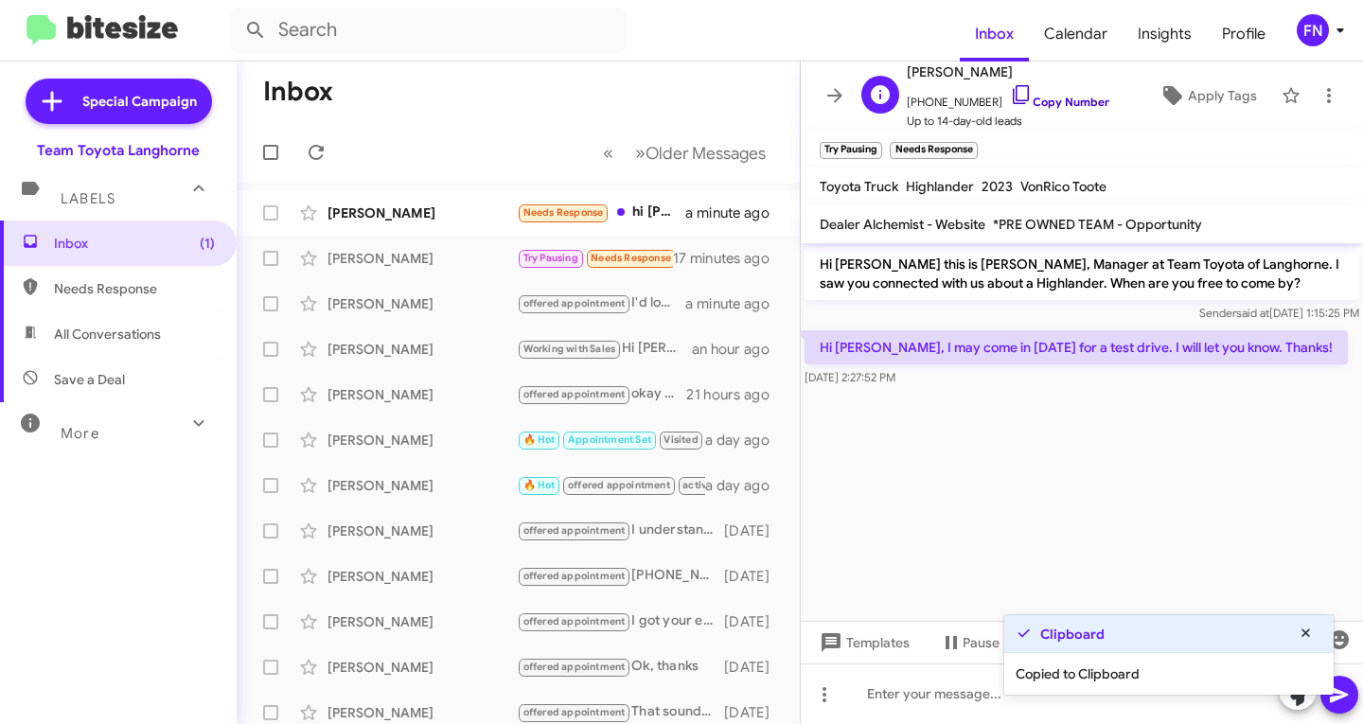
click at [1049, 104] on link "Copy Number" at bounding box center [1059, 102] width 99 height 14
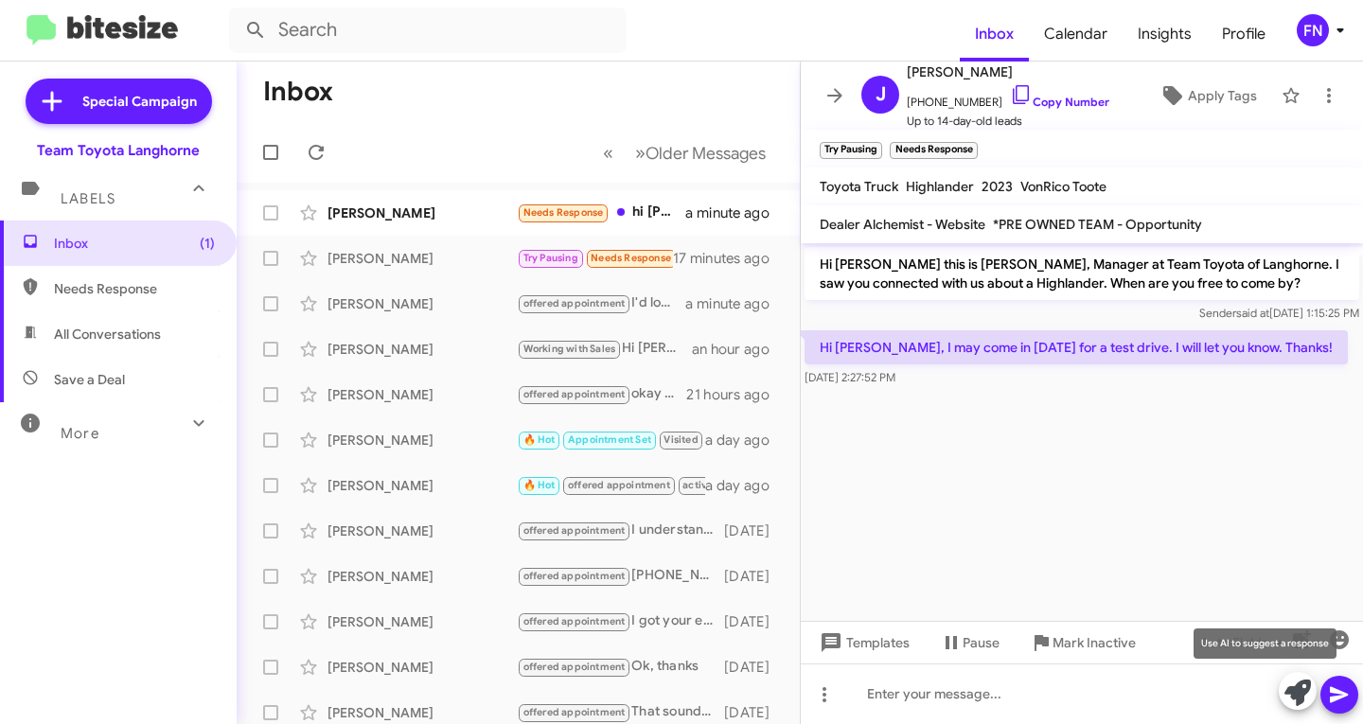
click at [1295, 684] on icon at bounding box center [1297, 693] width 27 height 27
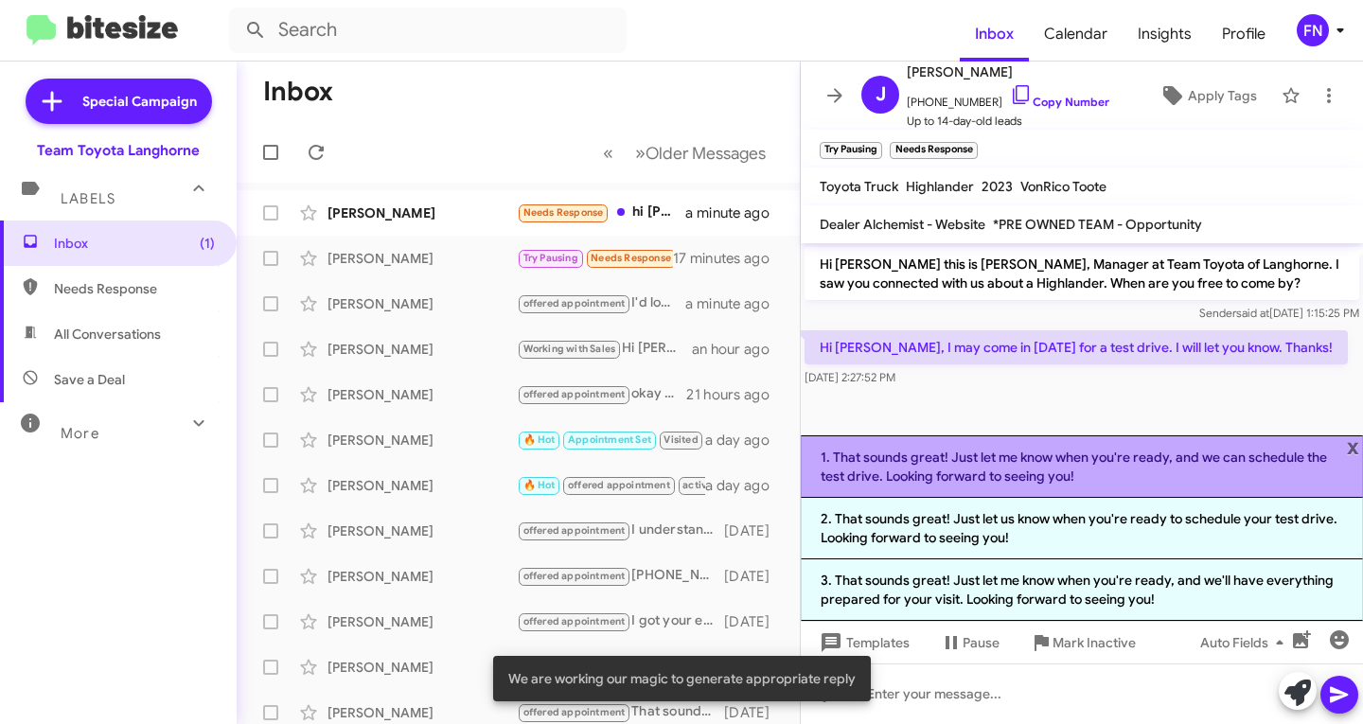
click at [1137, 472] on li "1. That sounds great! Just let me know when you're ready, and we can schedule t…" at bounding box center [1082, 466] width 562 height 62
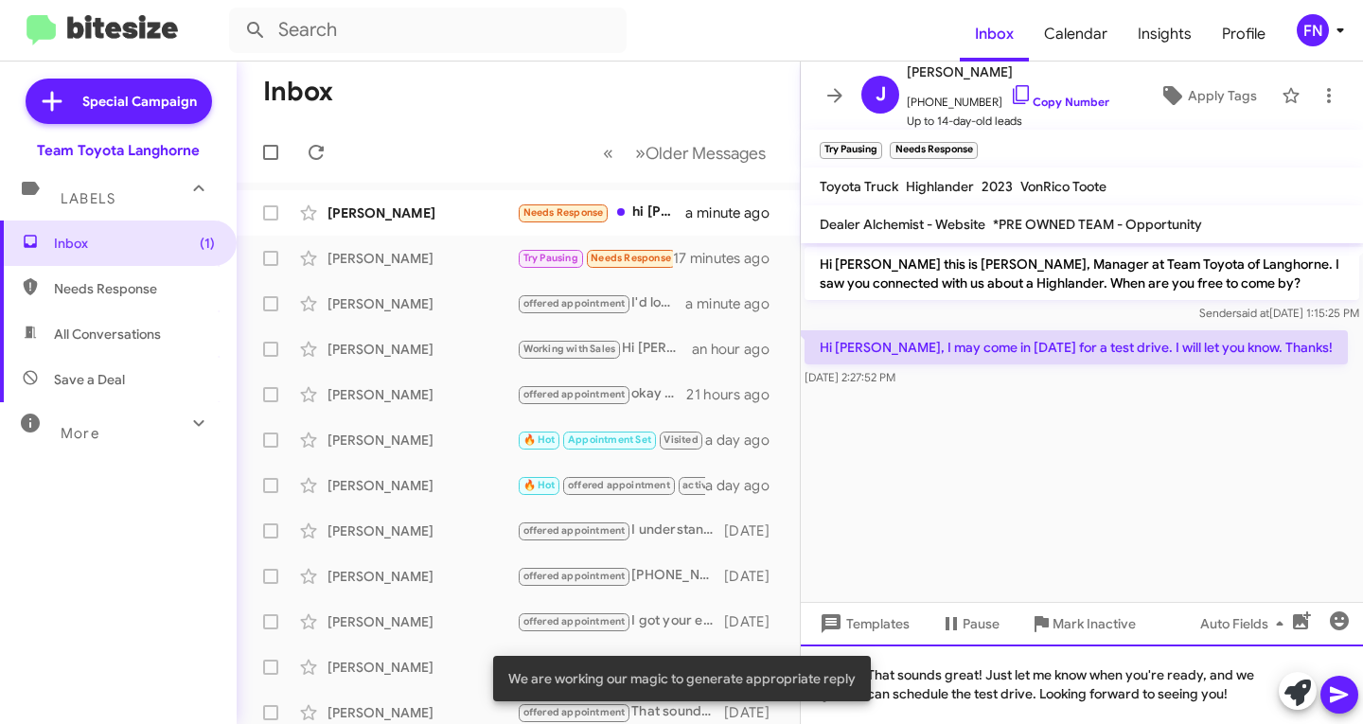
click at [1039, 697] on div "That sounds great! Just let me know when you're ready, and we can schedule the …" at bounding box center [1082, 685] width 562 height 80
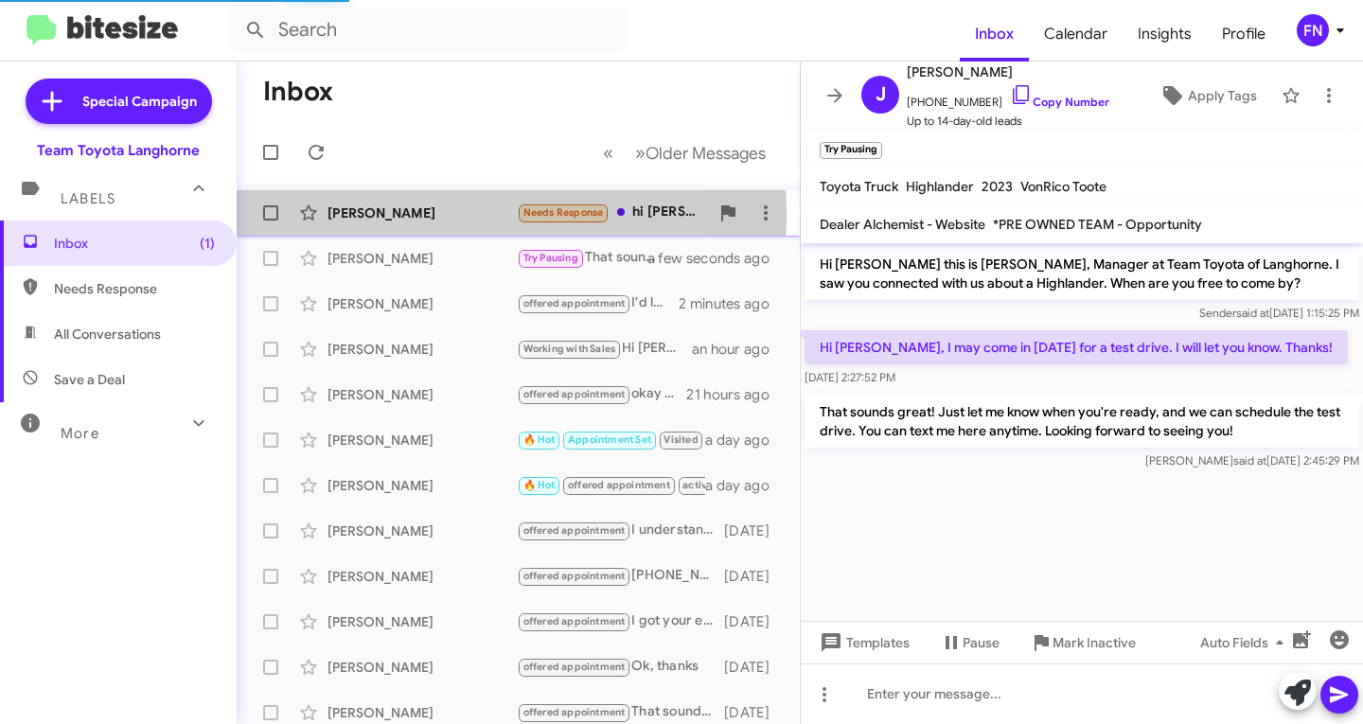
click at [385, 216] on div "[PERSON_NAME]" at bounding box center [421, 212] width 189 height 19
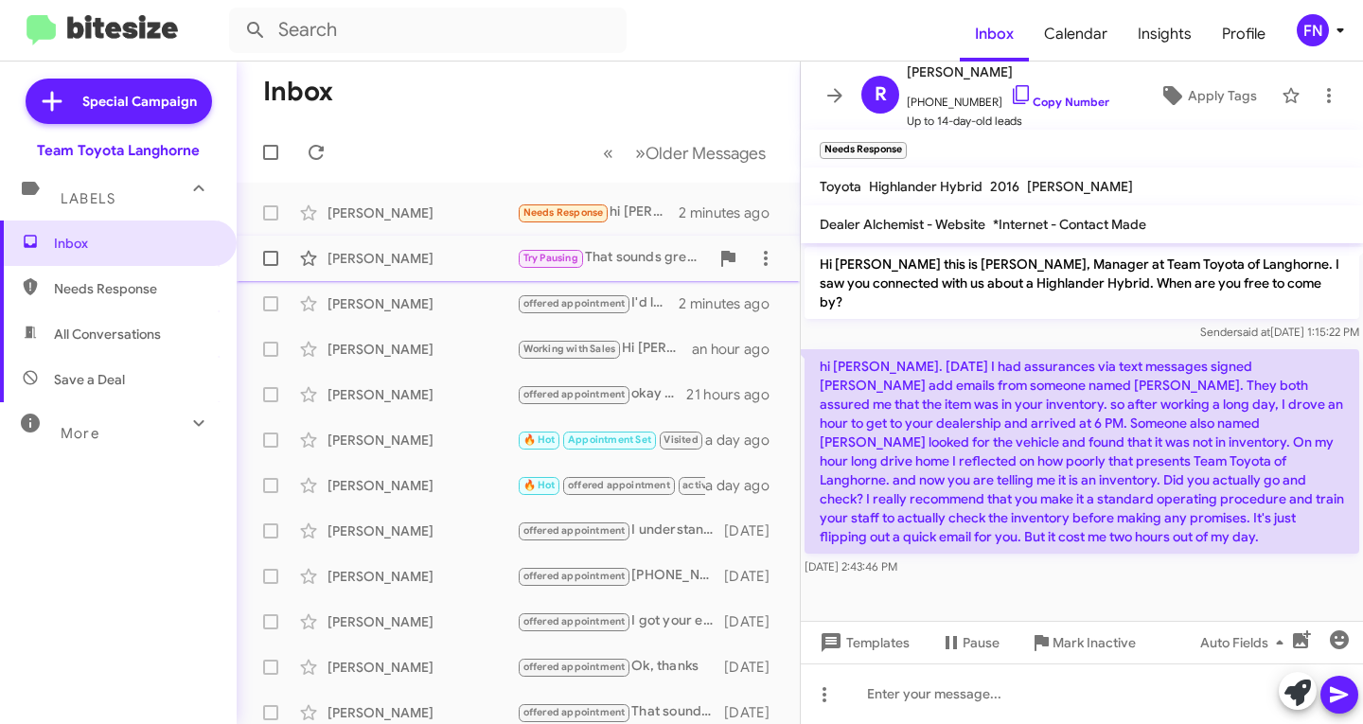
click at [479, 249] on div "[PERSON_NAME]" at bounding box center [421, 258] width 189 height 19
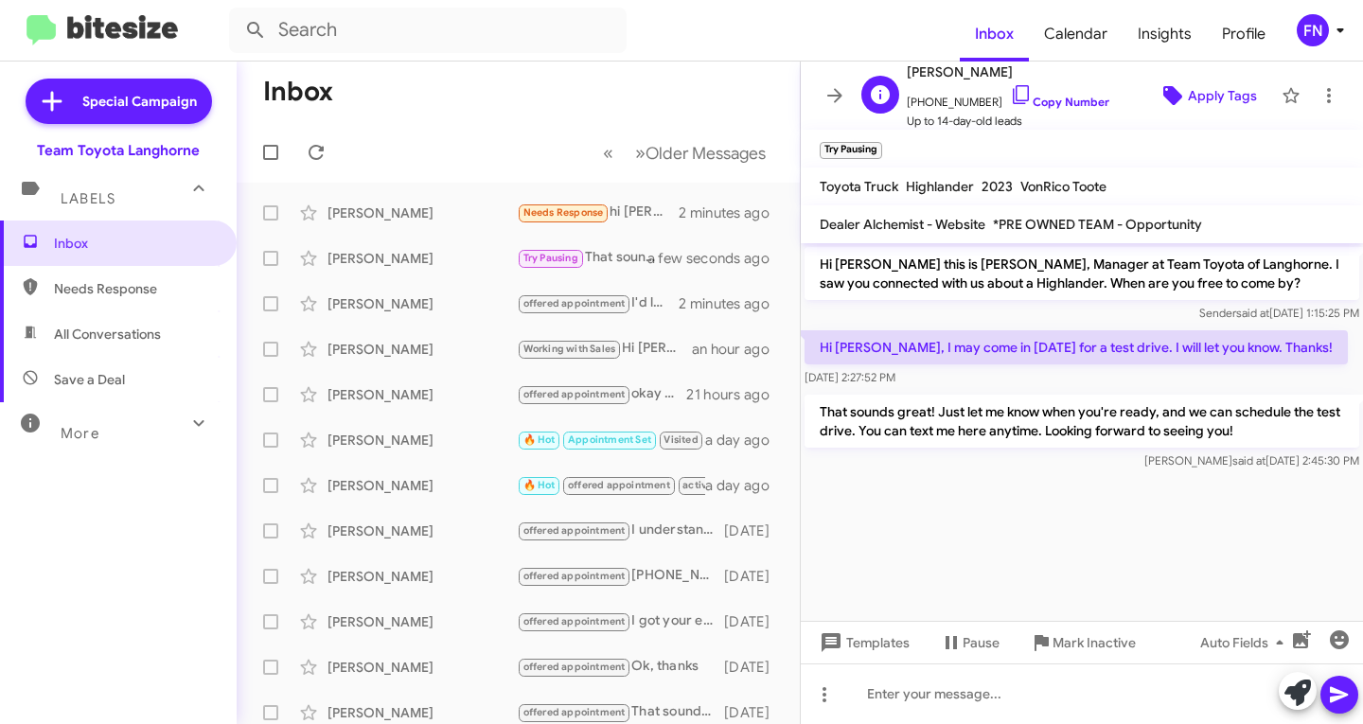
click at [1204, 85] on span "Apply Tags" at bounding box center [1222, 96] width 69 height 34
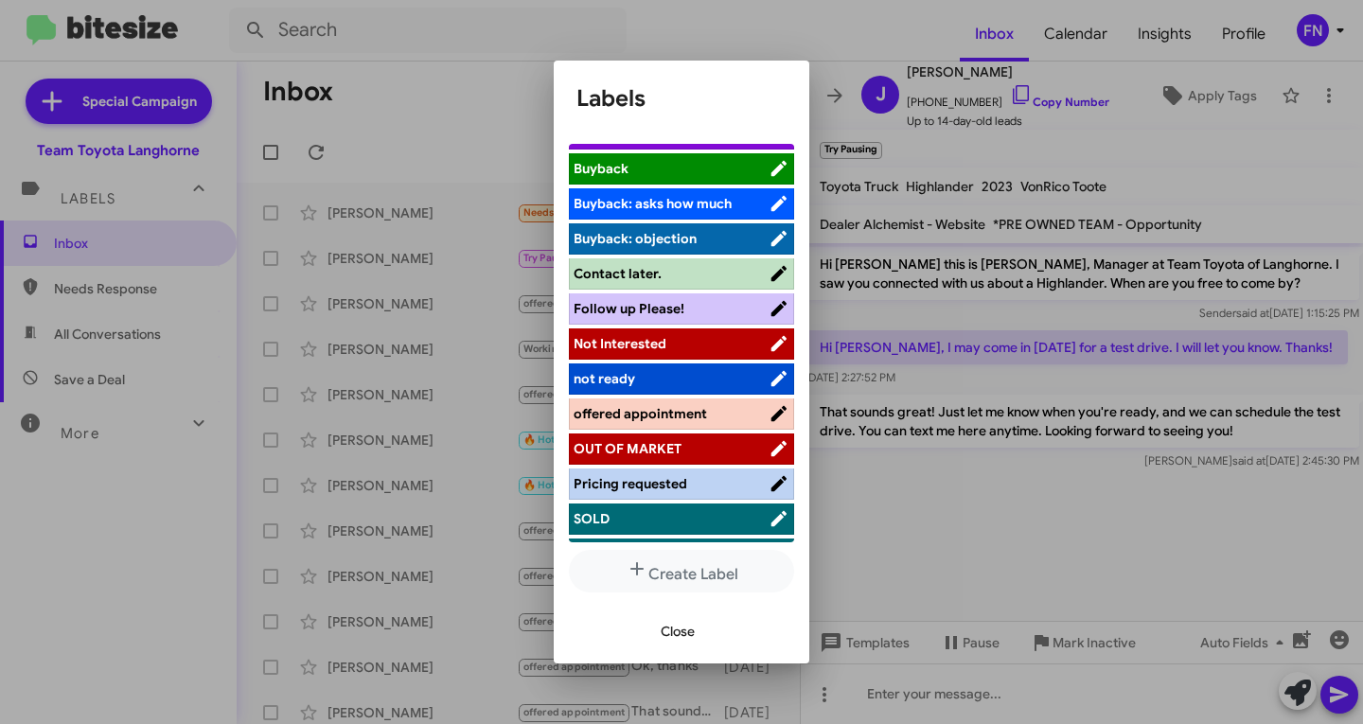
scroll to position [303, 0]
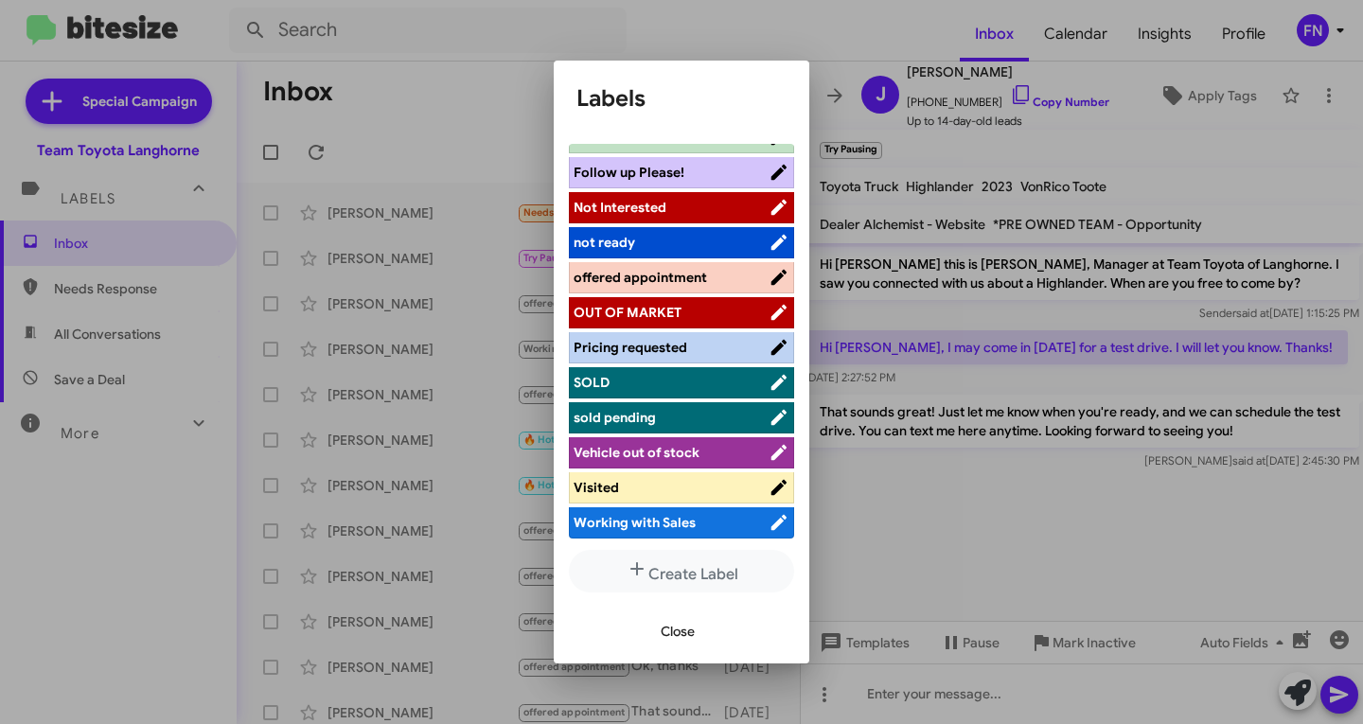
click at [667, 277] on span "offered appointment" at bounding box center [640, 277] width 133 height 17
click at [648, 643] on button "Close" at bounding box center [678, 631] width 64 height 34
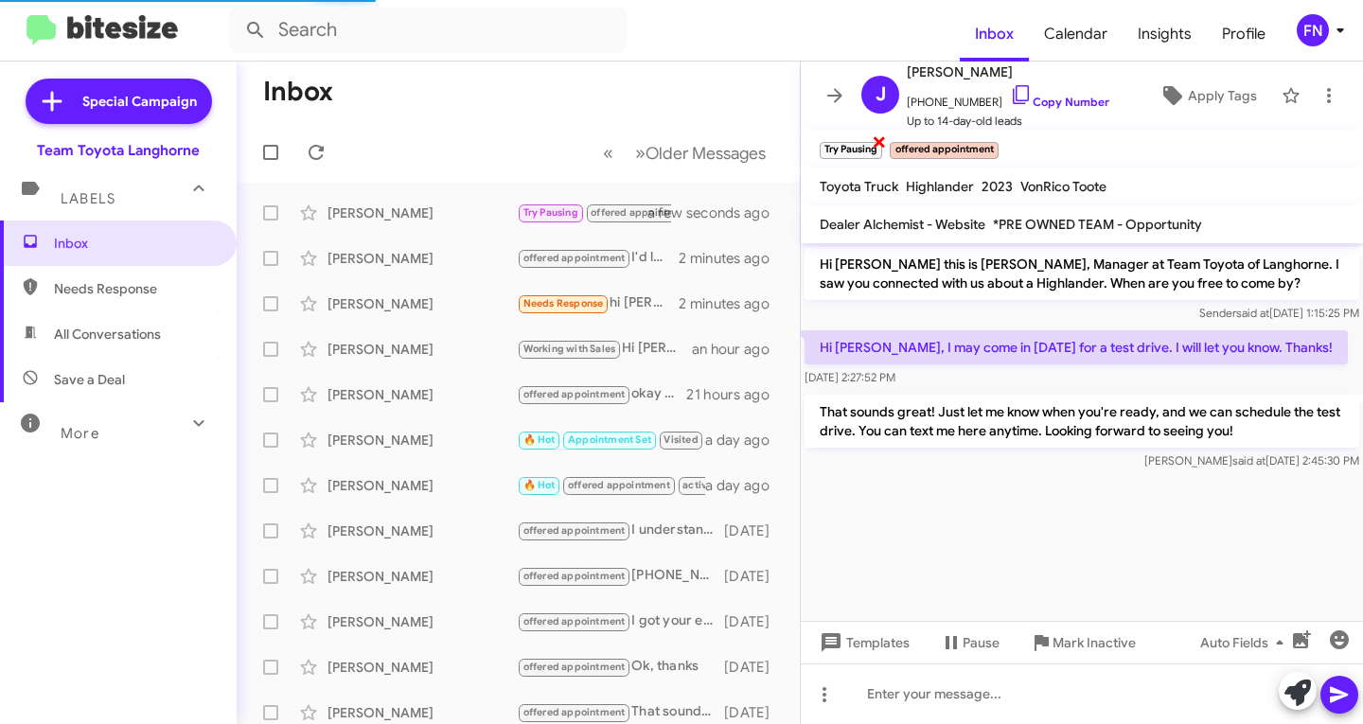
click at [879, 140] on span "×" at bounding box center [879, 141] width 15 height 23
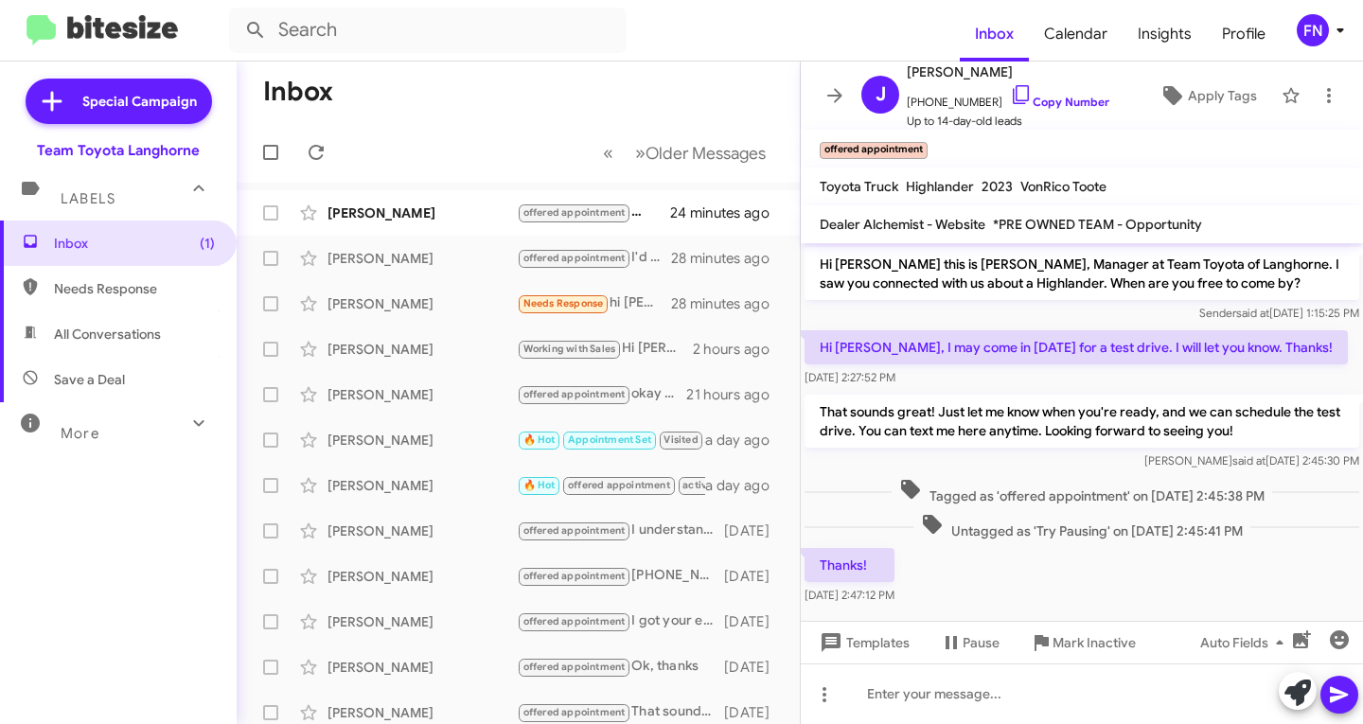
scroll to position [16, 0]
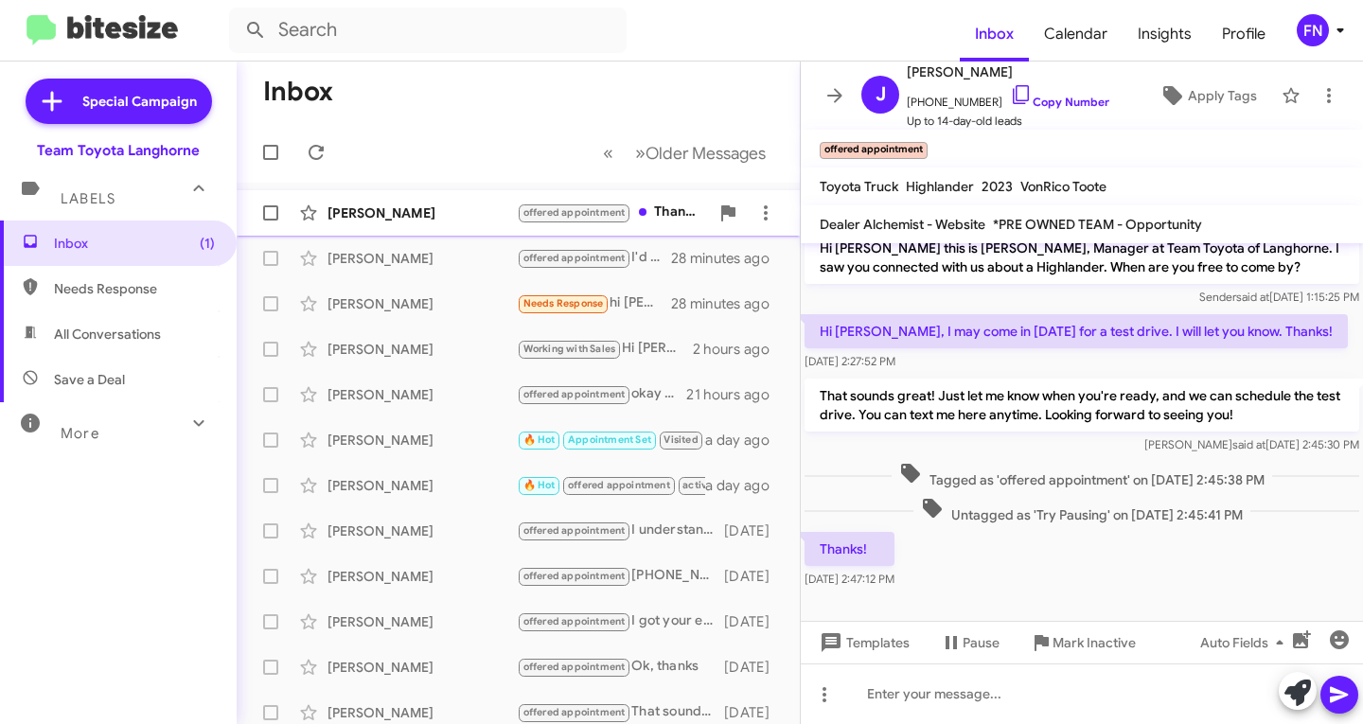
click at [404, 214] on div "[PERSON_NAME]" at bounding box center [421, 212] width 189 height 19
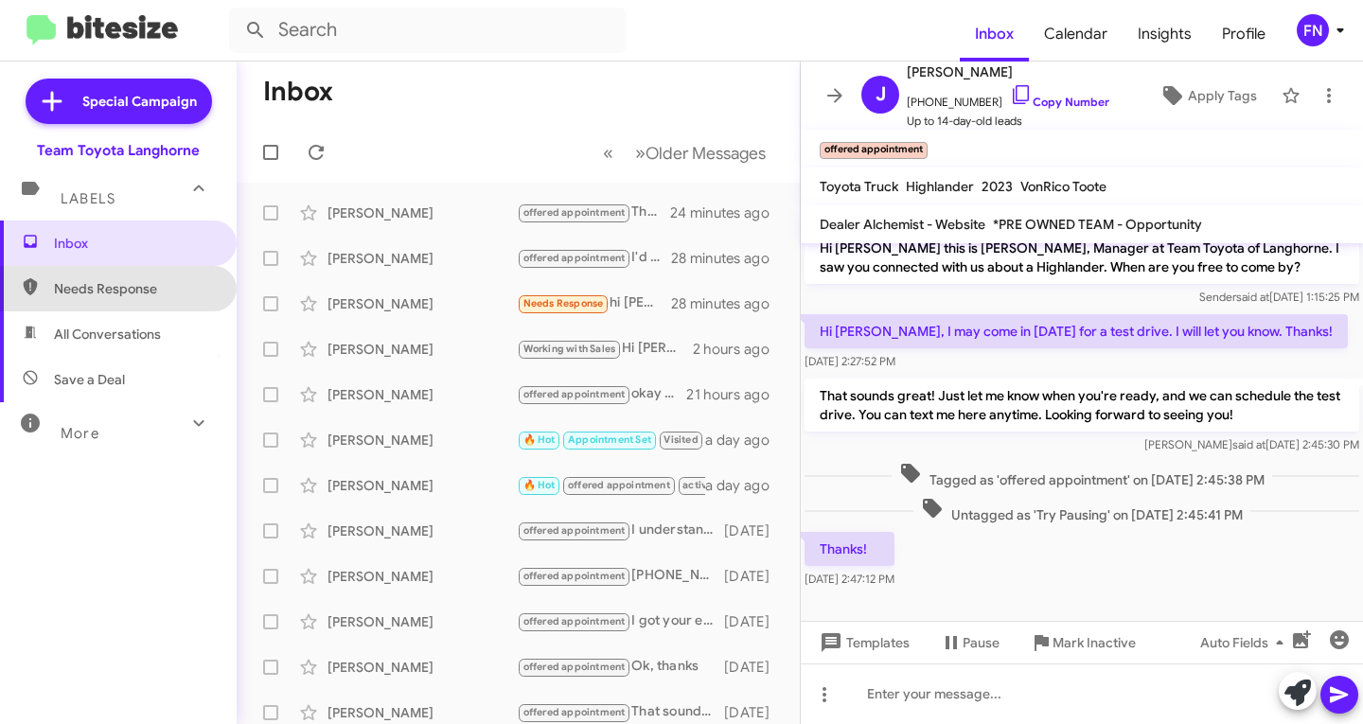
click at [150, 309] on span "Needs Response" at bounding box center [118, 288] width 237 height 45
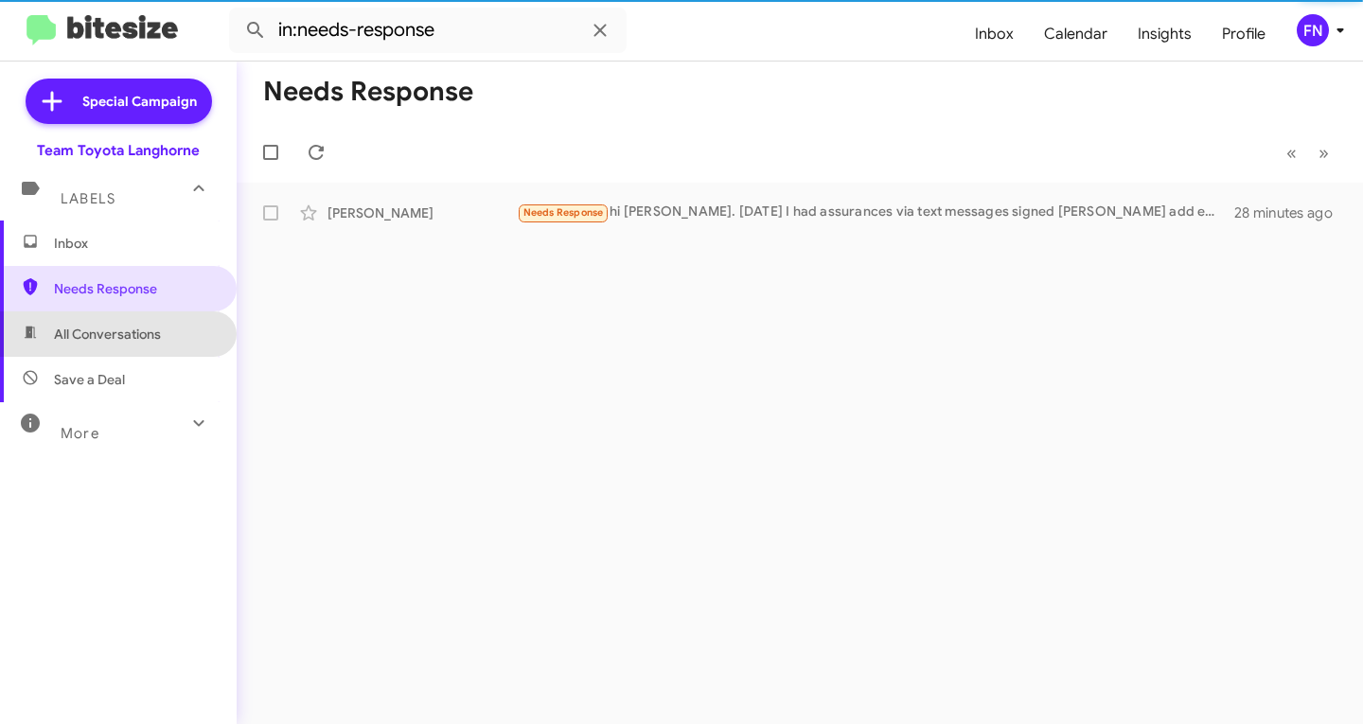
click at [140, 344] on span "All Conversations" at bounding box center [118, 333] width 237 height 45
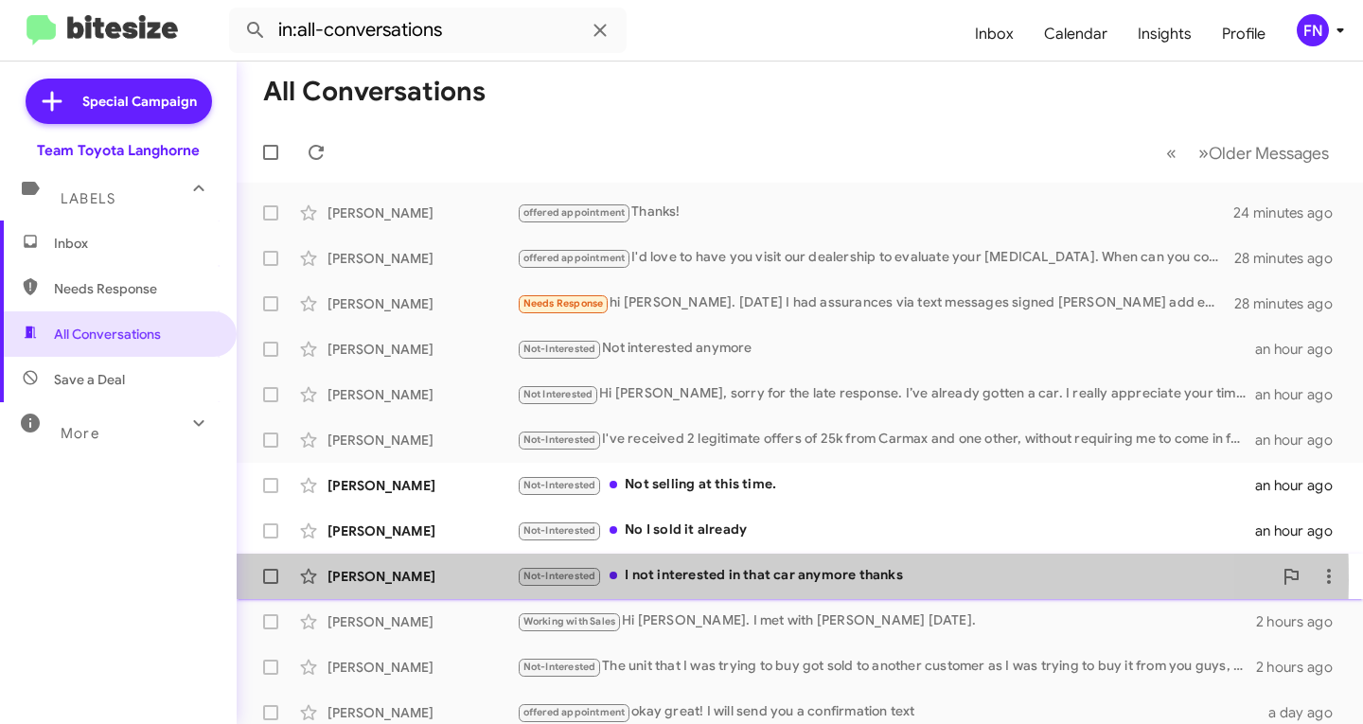
click at [450, 580] on div "[PERSON_NAME]" at bounding box center [421, 576] width 189 height 19
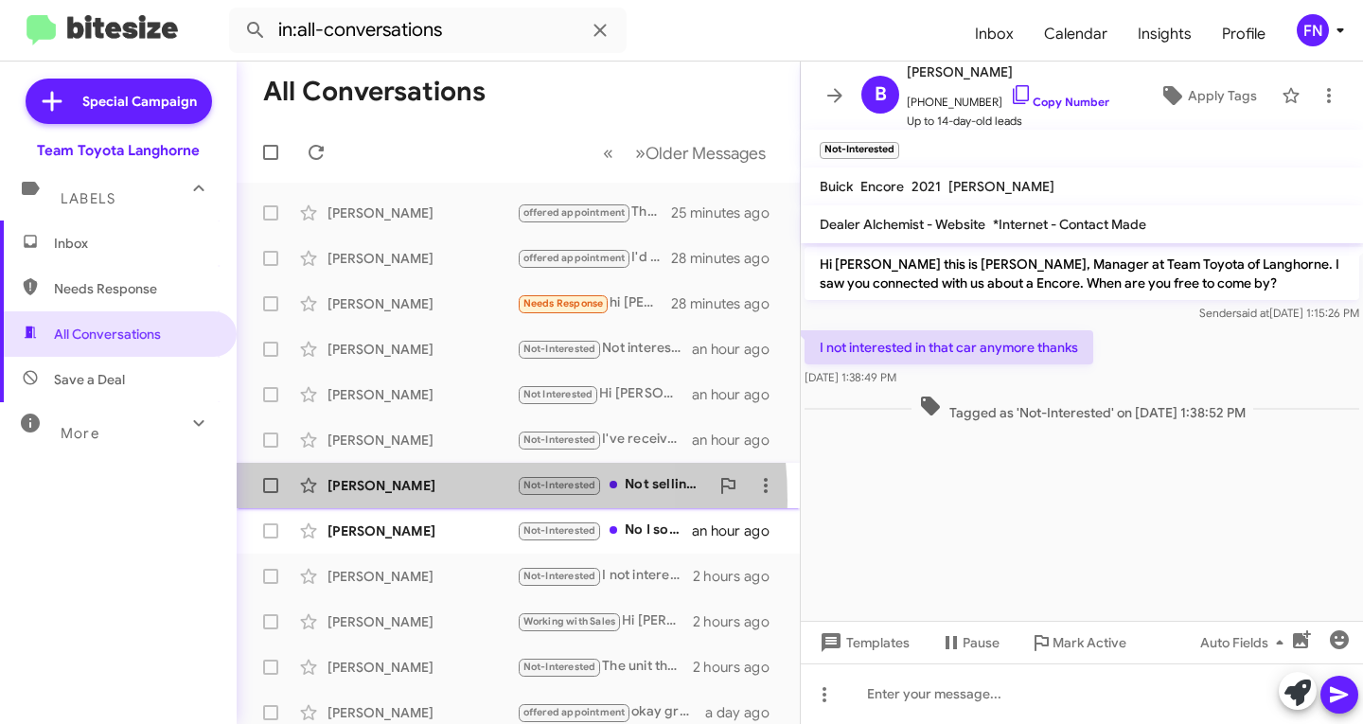
click at [370, 501] on div "[PERSON_NAME] Not-Interested Not selling at this time. an hour ago" at bounding box center [518, 486] width 533 height 38
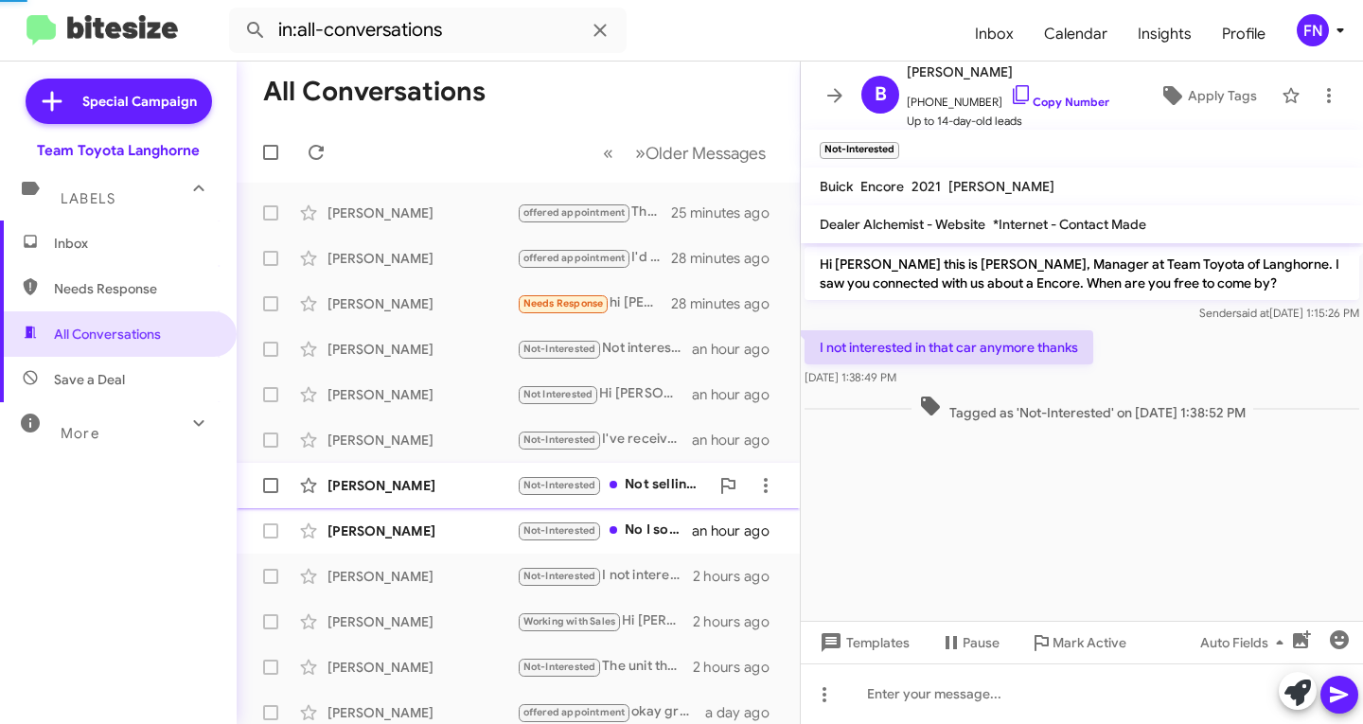
scroll to position [71, 0]
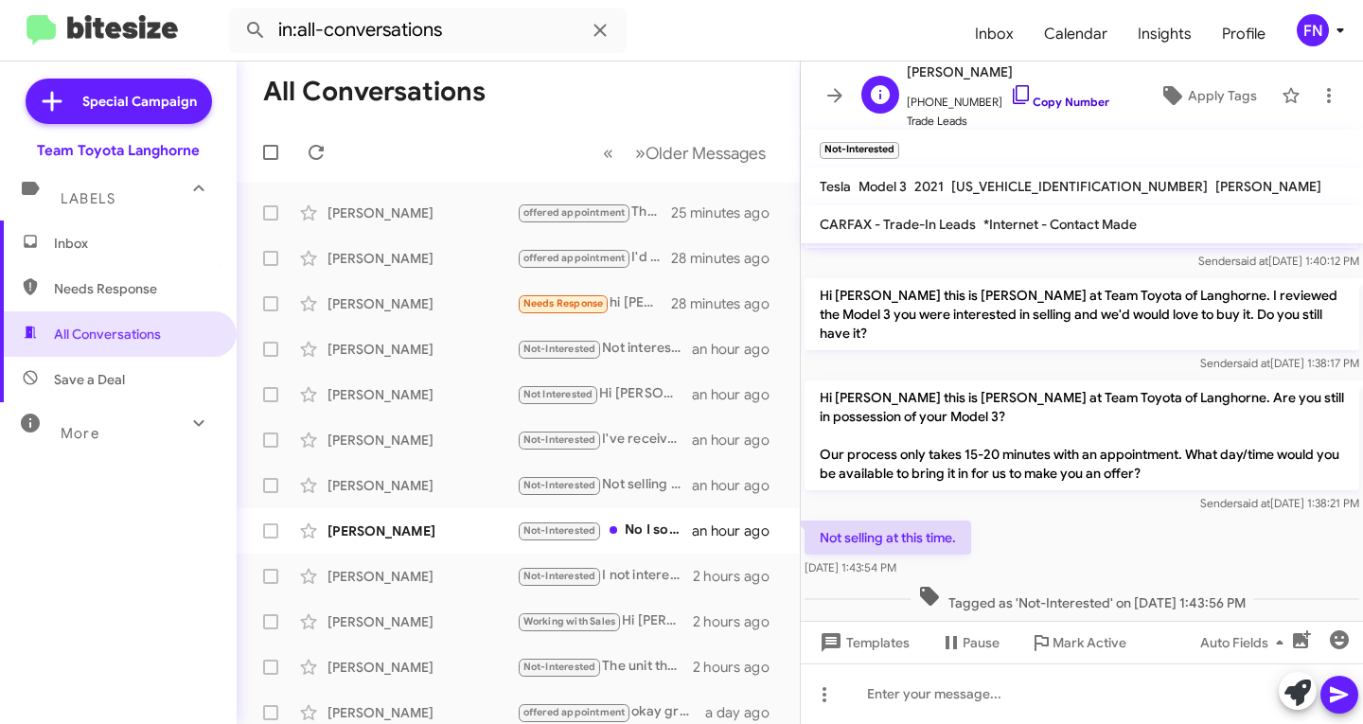
click at [1050, 105] on link "Copy Number" at bounding box center [1059, 102] width 99 height 14
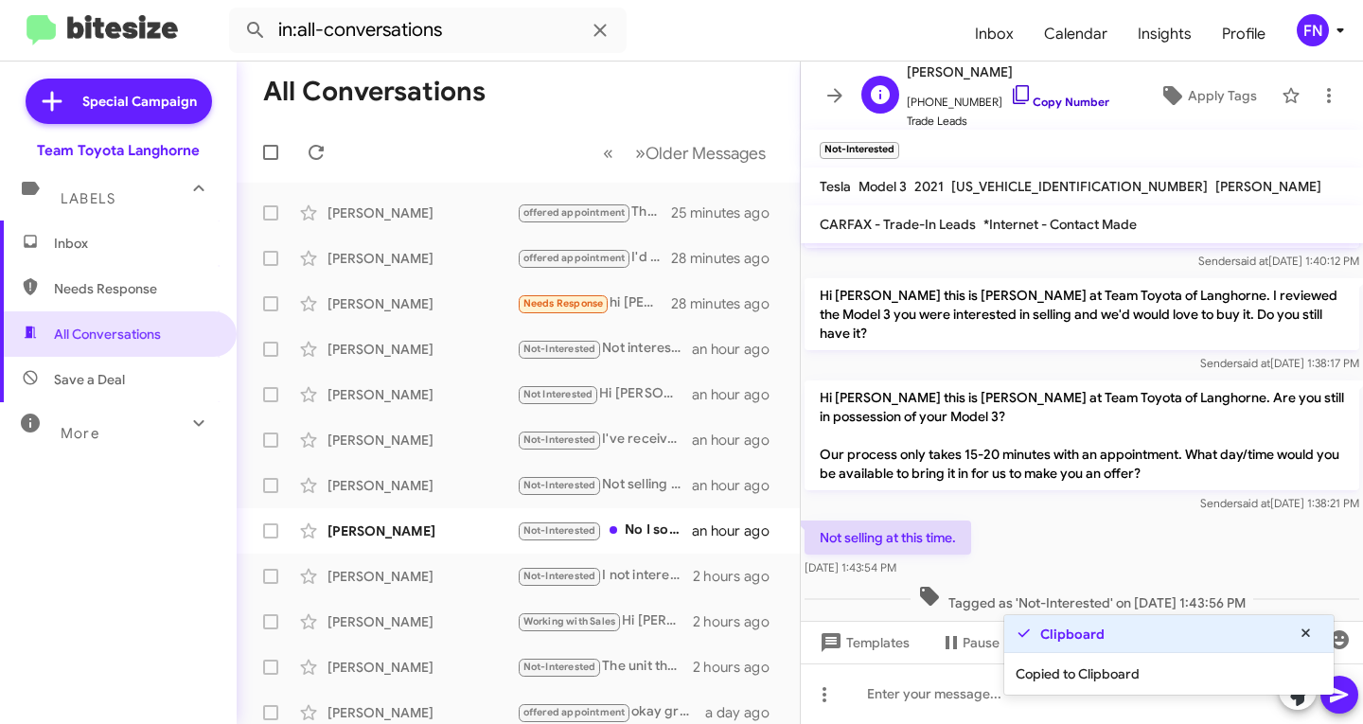
click at [1050, 105] on link "Copy Number" at bounding box center [1059, 102] width 99 height 14
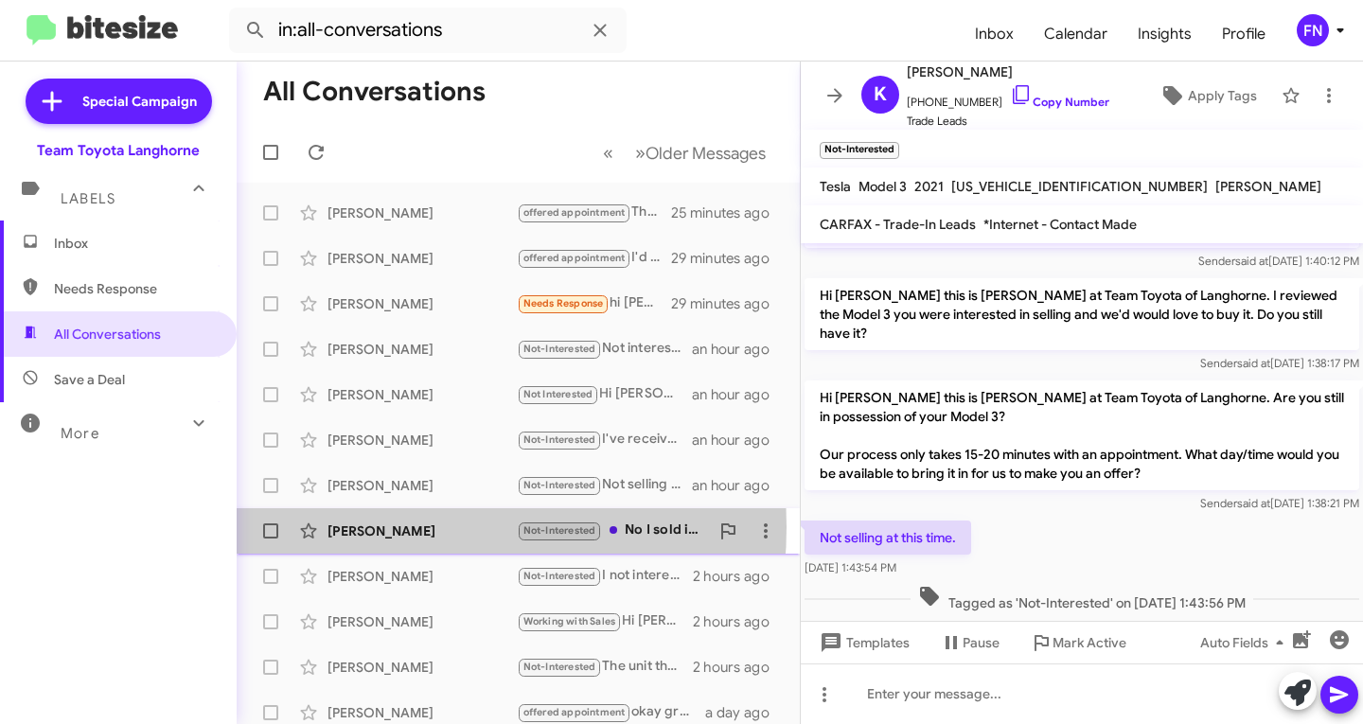
click at [382, 527] on div "[PERSON_NAME]" at bounding box center [421, 531] width 189 height 19
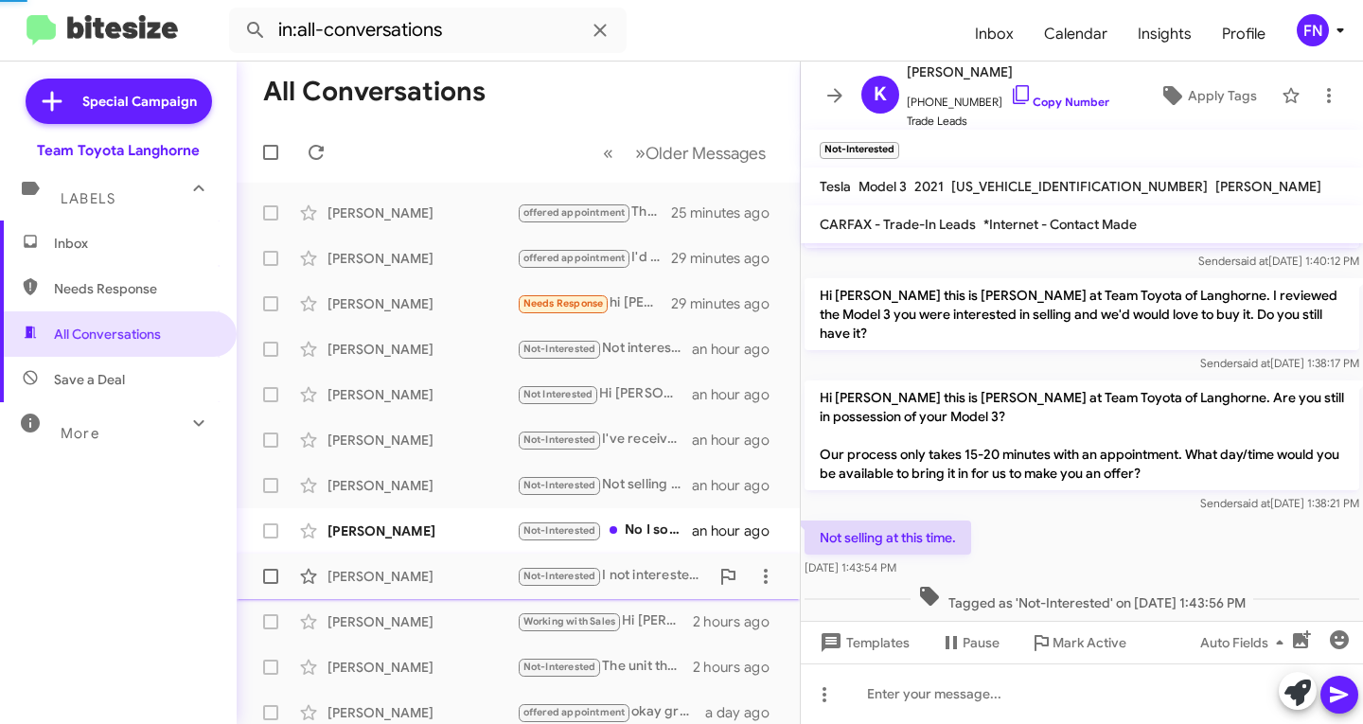
scroll to position [430, 0]
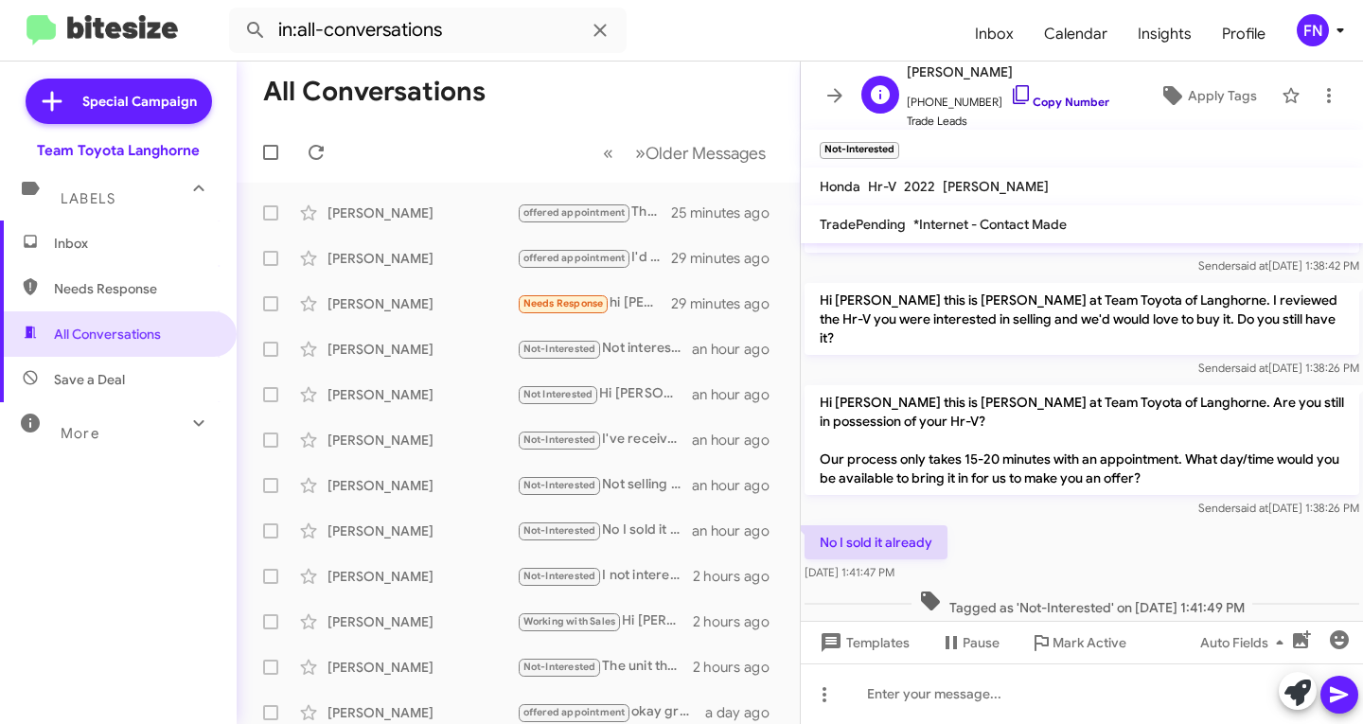
click at [1033, 102] on link "Copy Number" at bounding box center [1059, 102] width 99 height 14
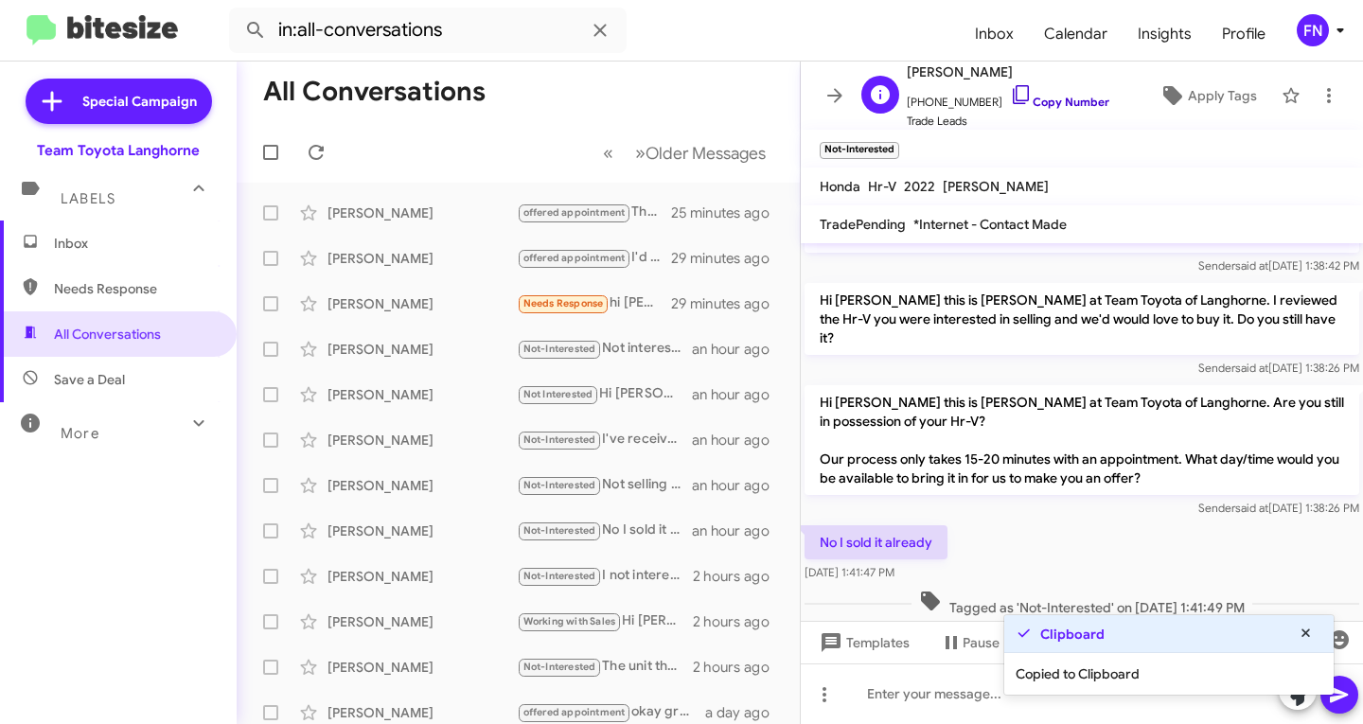
click at [1033, 102] on link "Copy Number" at bounding box center [1059, 102] width 99 height 14
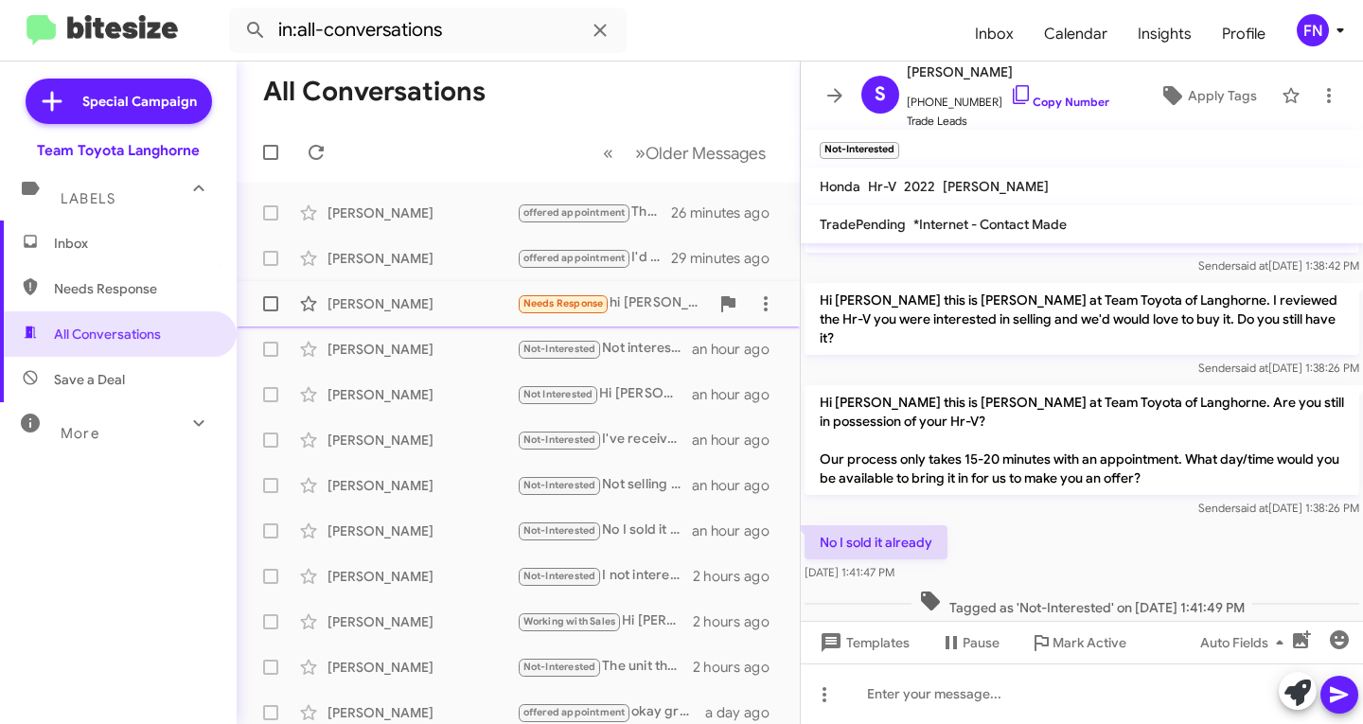
click at [405, 304] on div "[PERSON_NAME]" at bounding box center [421, 303] width 189 height 19
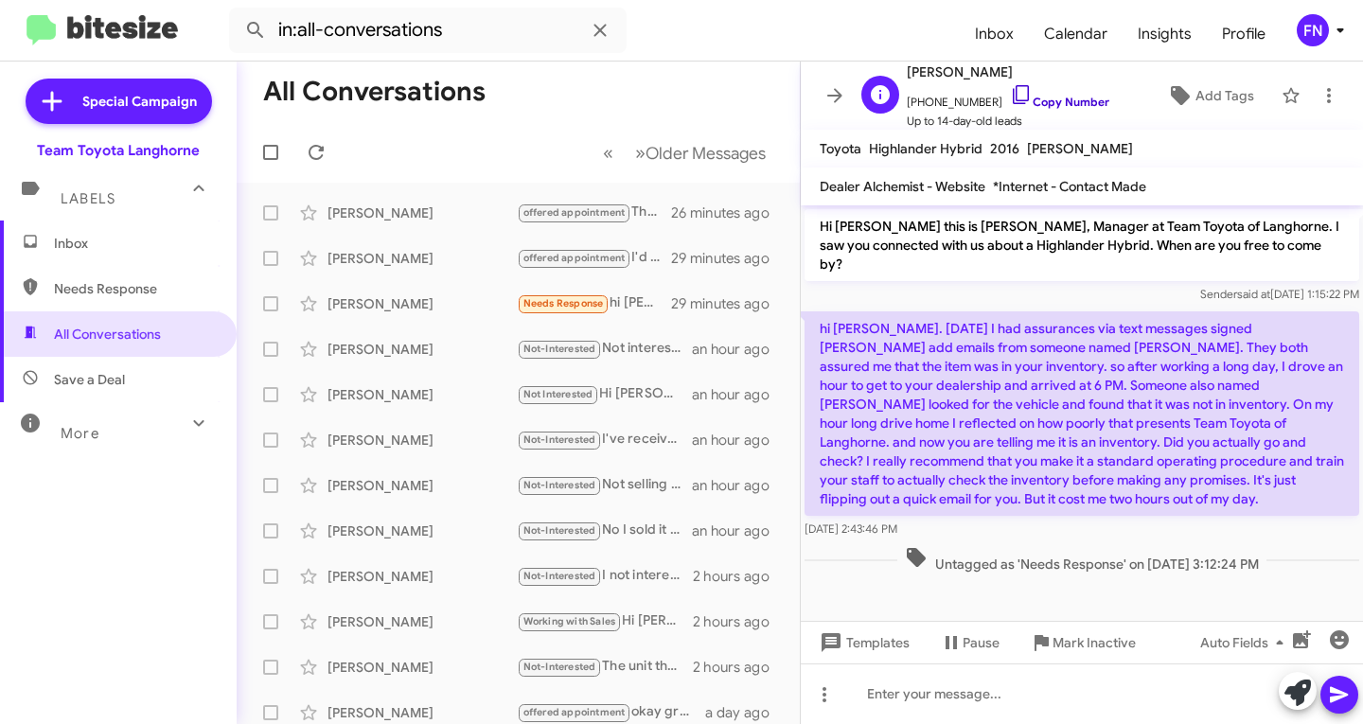
click at [1047, 100] on link "Copy Number" at bounding box center [1059, 102] width 99 height 14
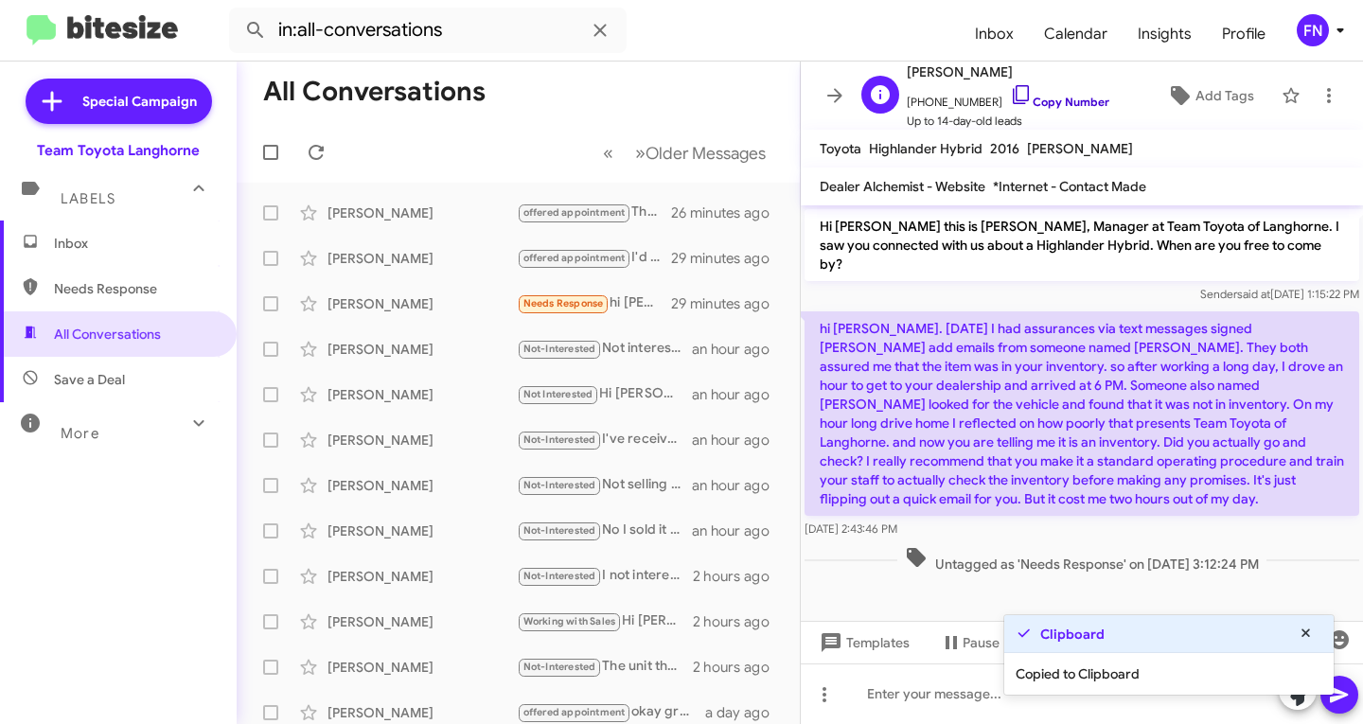
click at [1047, 100] on link "Copy Number" at bounding box center [1059, 102] width 99 height 14
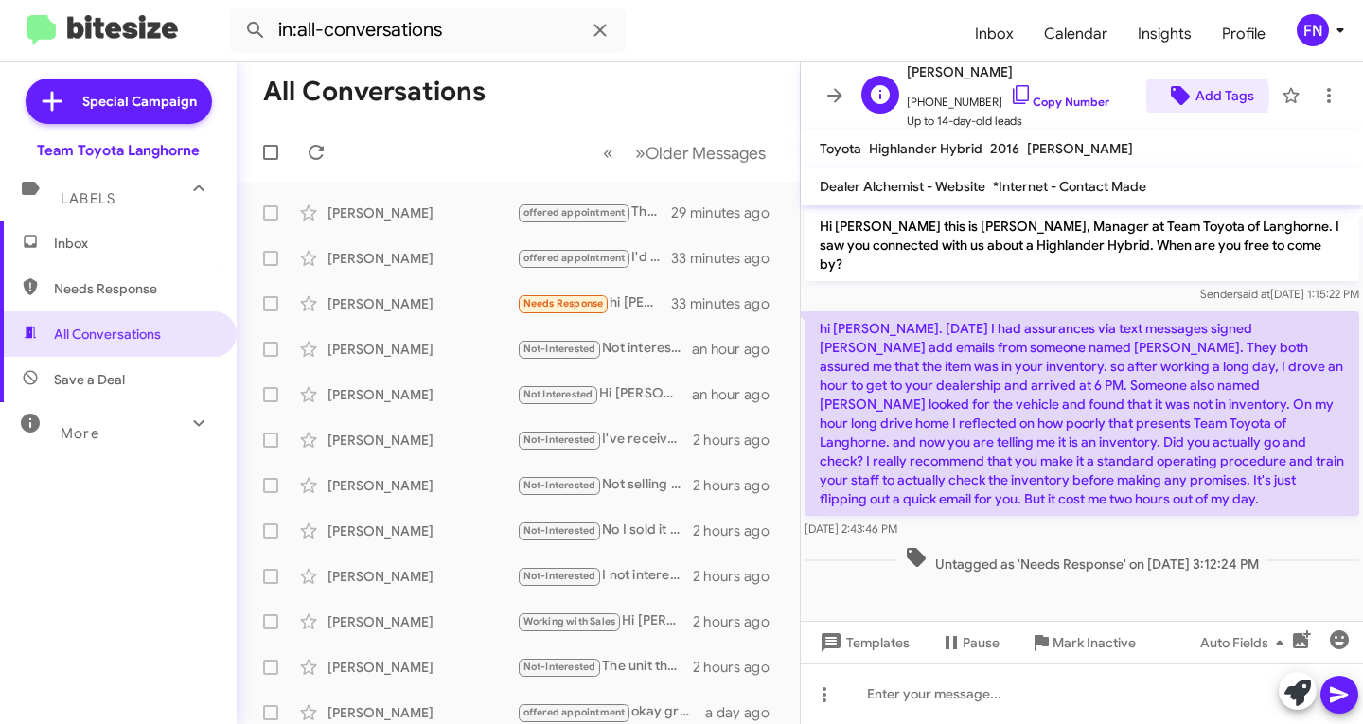
click at [1172, 97] on icon at bounding box center [1180, 95] width 19 height 19
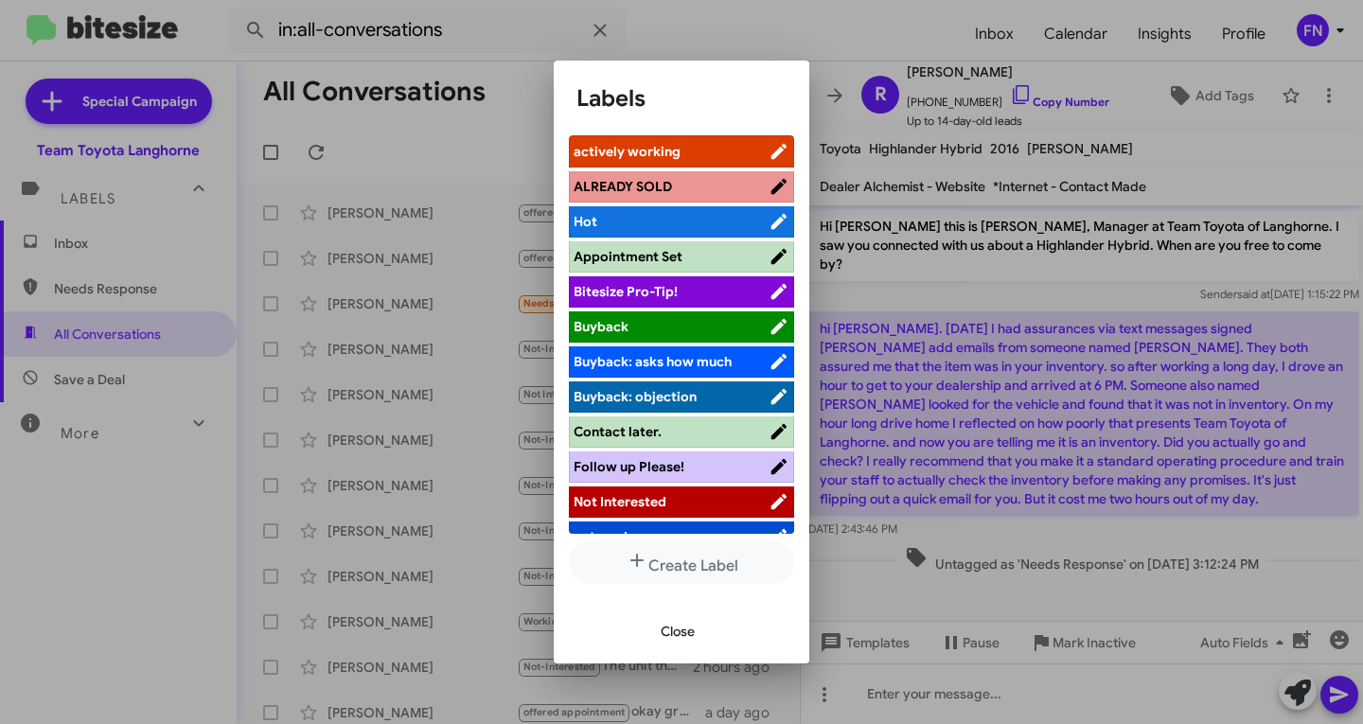
scroll to position [303, 0]
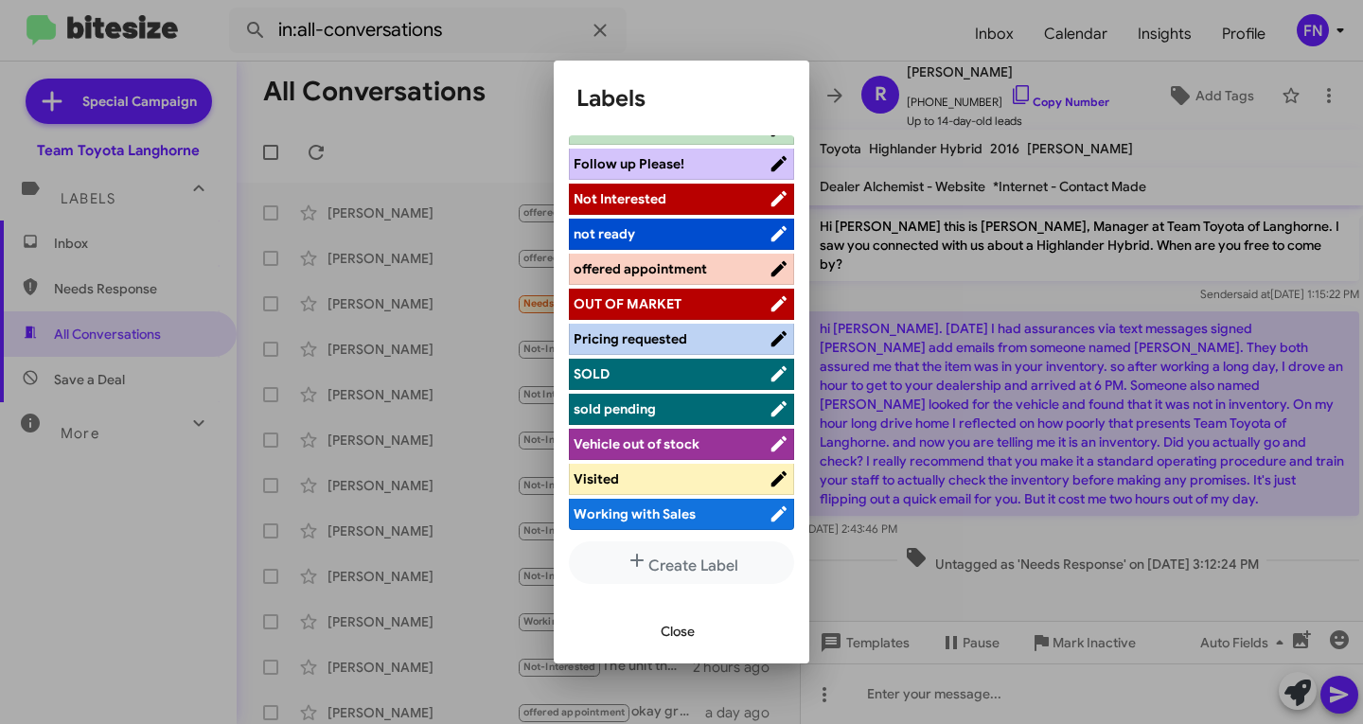
click at [634, 488] on li "Visited" at bounding box center [681, 479] width 225 height 31
click at [713, 452] on span "Vehicle out of stock" at bounding box center [671, 443] width 195 height 19
click at [709, 469] on span "Visited" at bounding box center [663, 478] width 178 height 19
click at [694, 446] on span "Vehicle out of stock" at bounding box center [637, 443] width 126 height 17
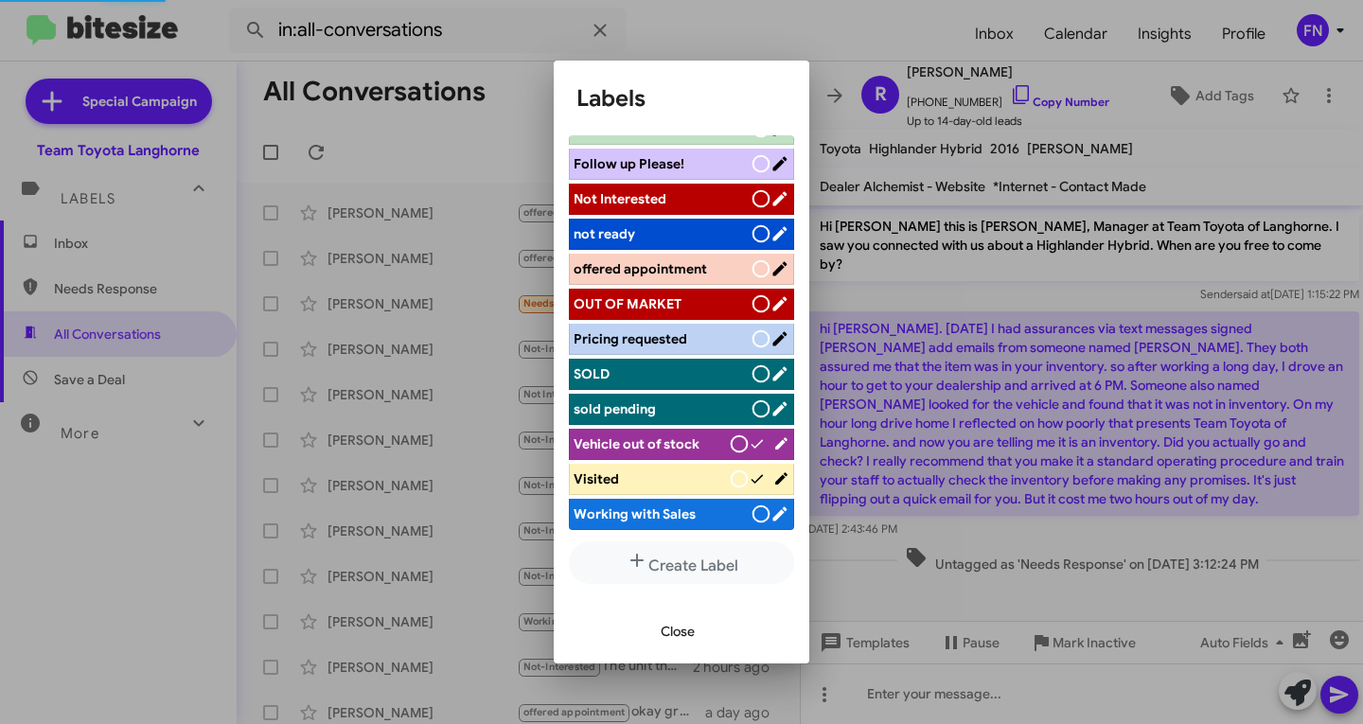
scroll to position [303, 0]
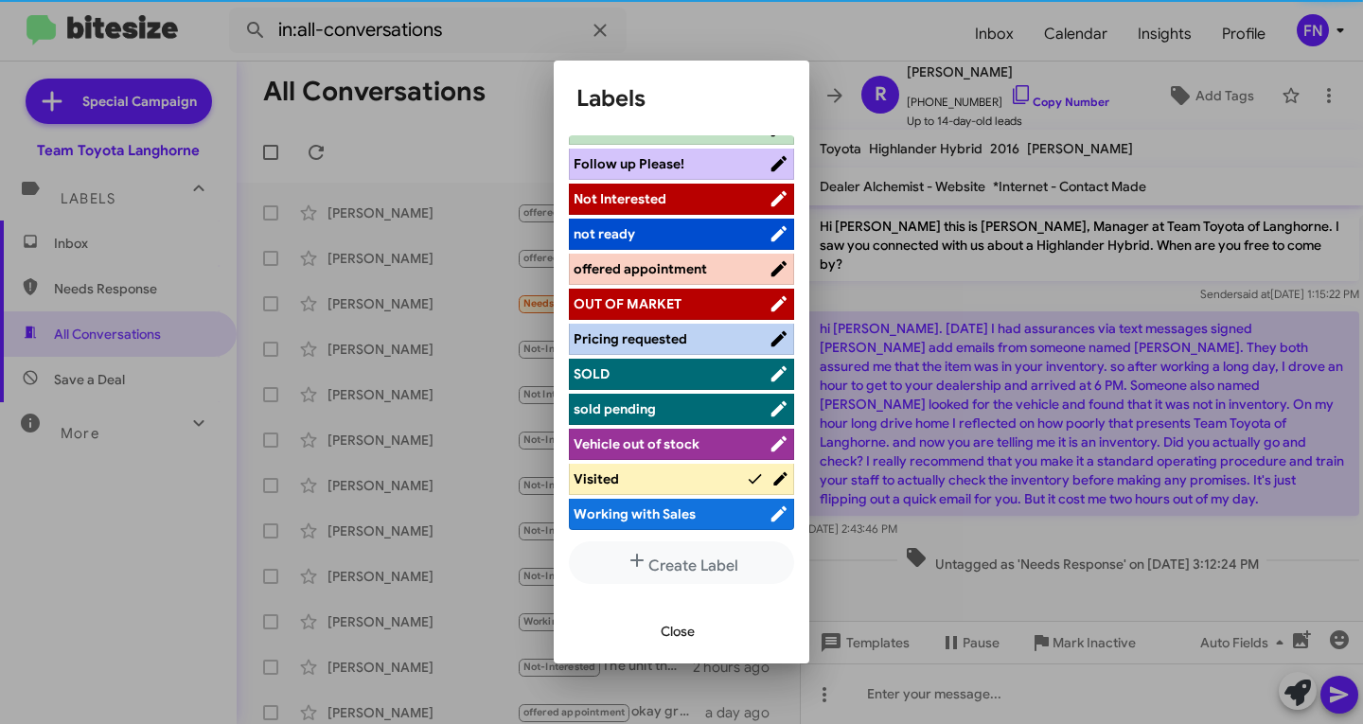
click at [699, 624] on button "Close" at bounding box center [678, 631] width 64 height 34
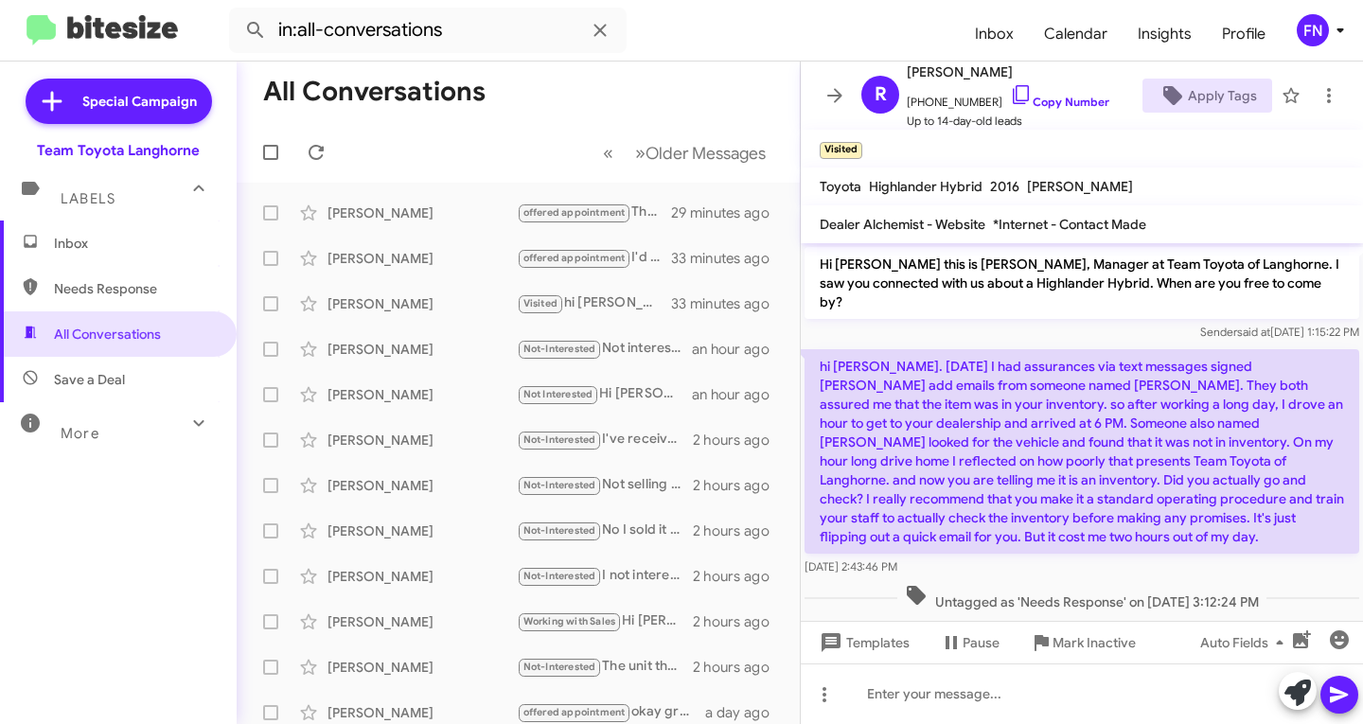
click at [97, 278] on span "Needs Response" at bounding box center [118, 288] width 237 height 45
type input "in:needs-response"
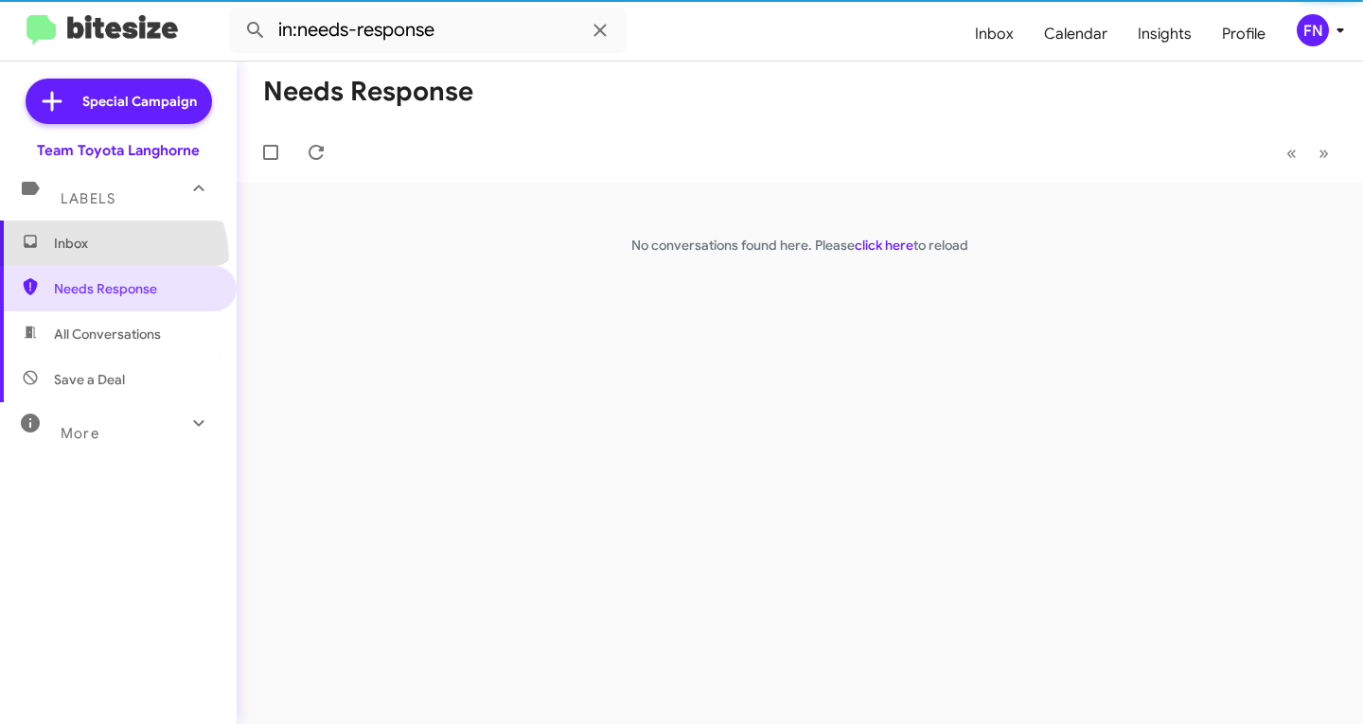
click at [97, 260] on span "Inbox" at bounding box center [118, 243] width 237 height 45
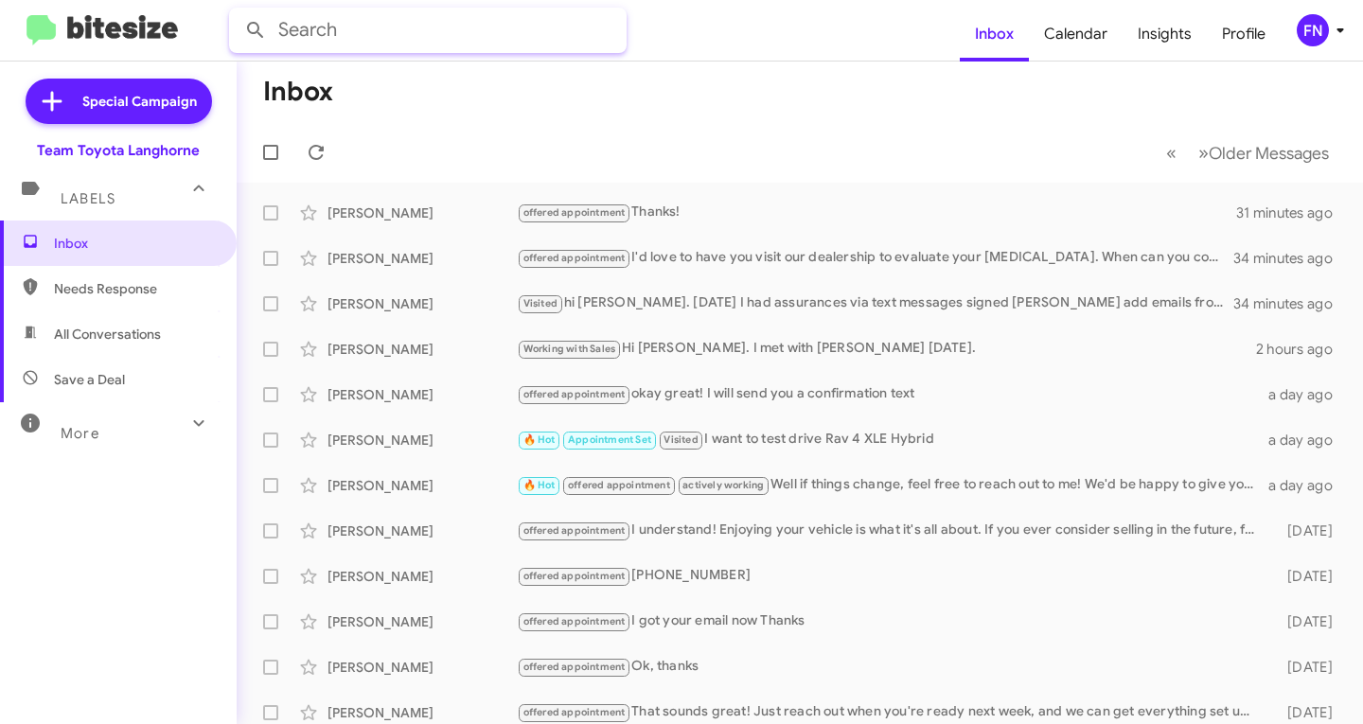
click at [502, 21] on input "text" at bounding box center [428, 30] width 398 height 45
type input "[PERSON_NAME]"
click at [237, 11] on button at bounding box center [256, 30] width 38 height 38
